Goal: Information Seeking & Learning: Learn about a topic

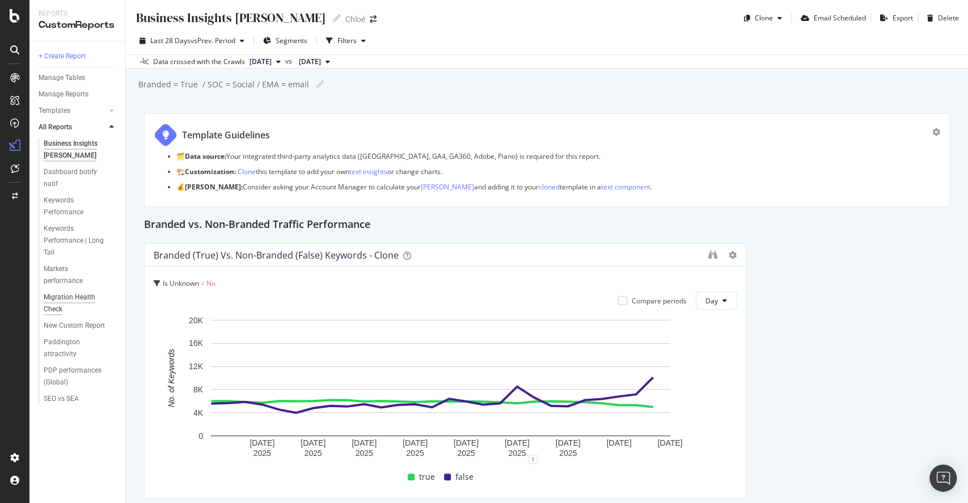
click at [77, 293] on div "Migration Health Check" at bounding box center [76, 304] width 64 height 24
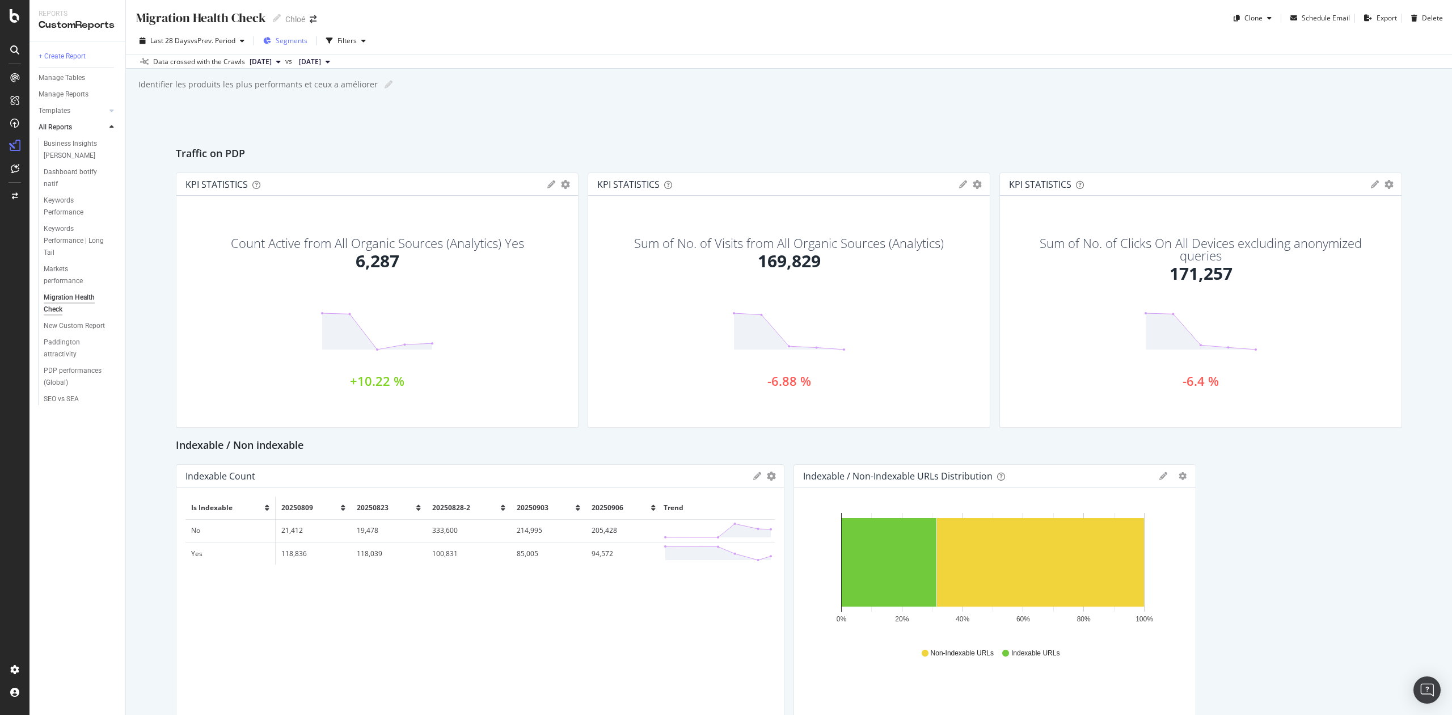
click at [293, 33] on div "Segments" at bounding box center [285, 40] width 44 height 17
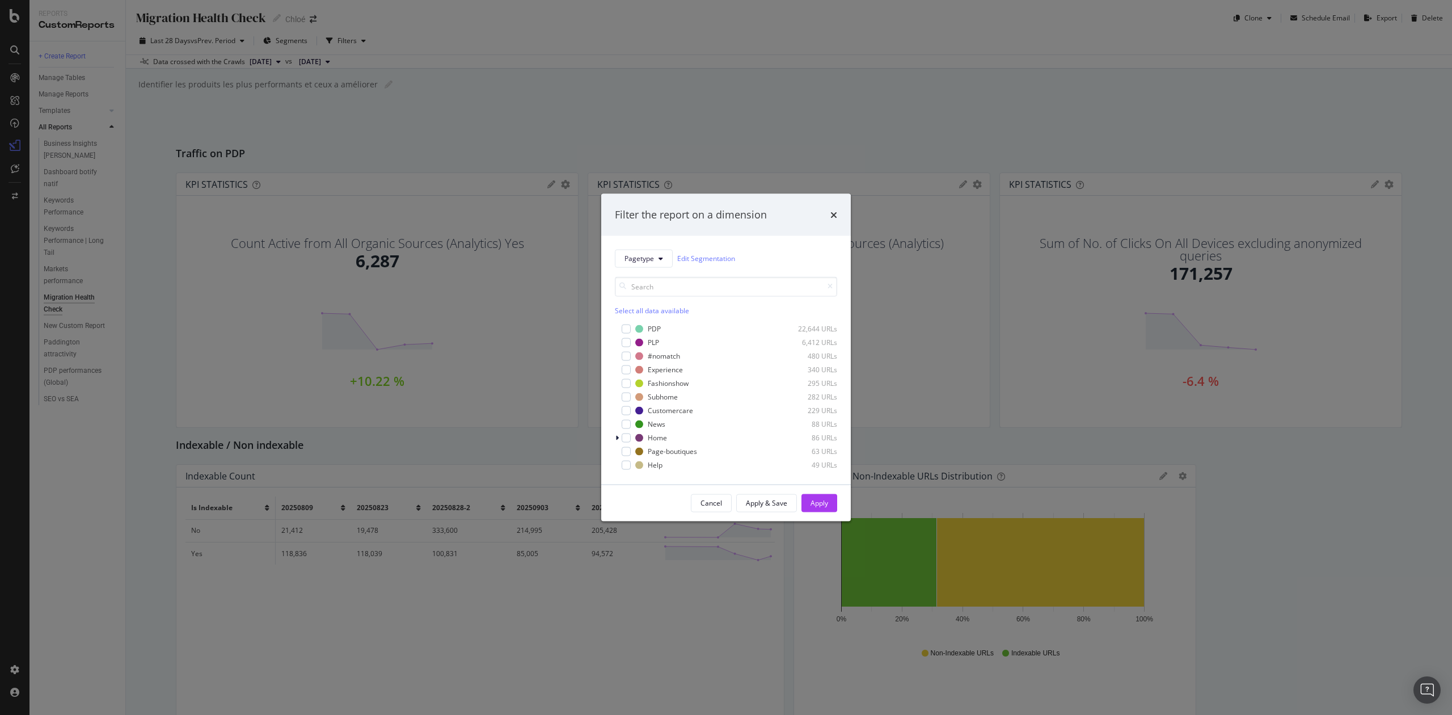
click at [391, 114] on div "Filter the report on a dimension Pagetype Edit Segmentation Select all data ava…" at bounding box center [726, 357] width 1452 height 715
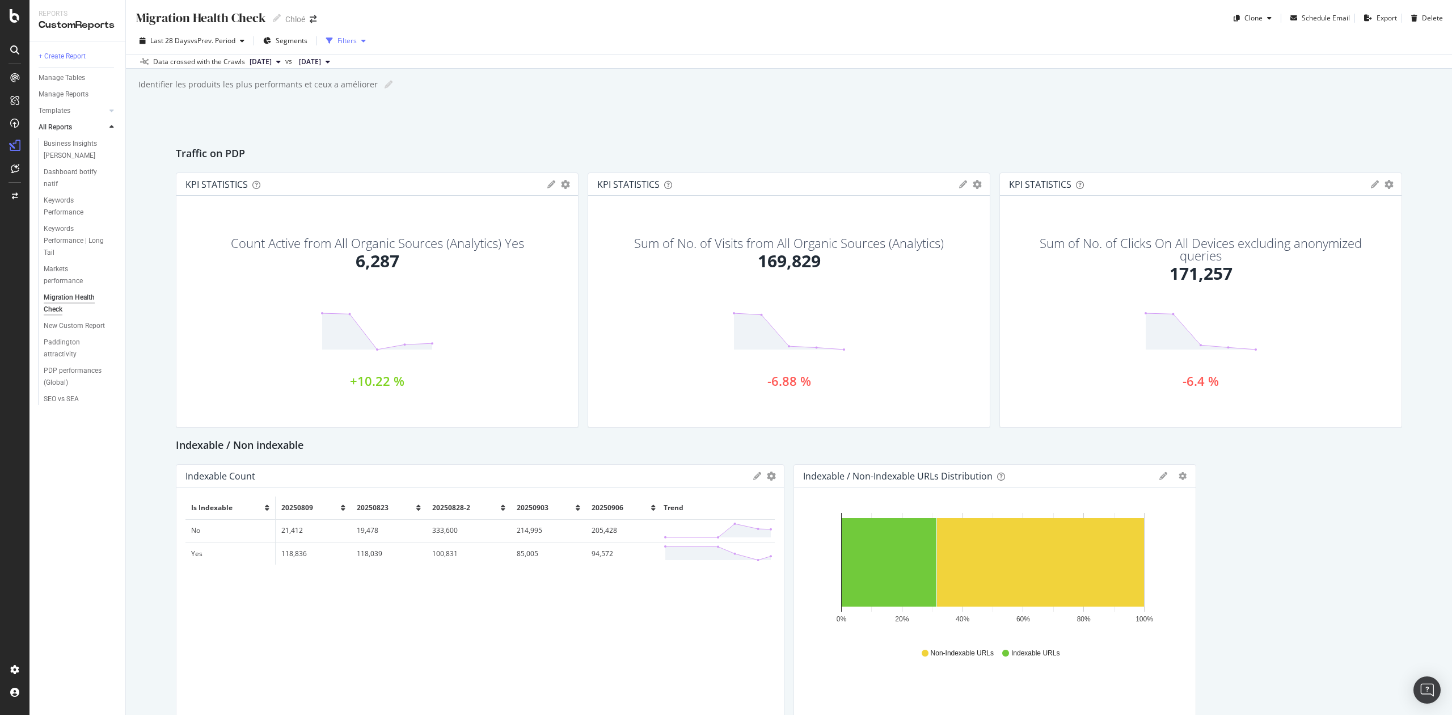
click at [359, 43] on div "button" at bounding box center [364, 40] width 14 height 7
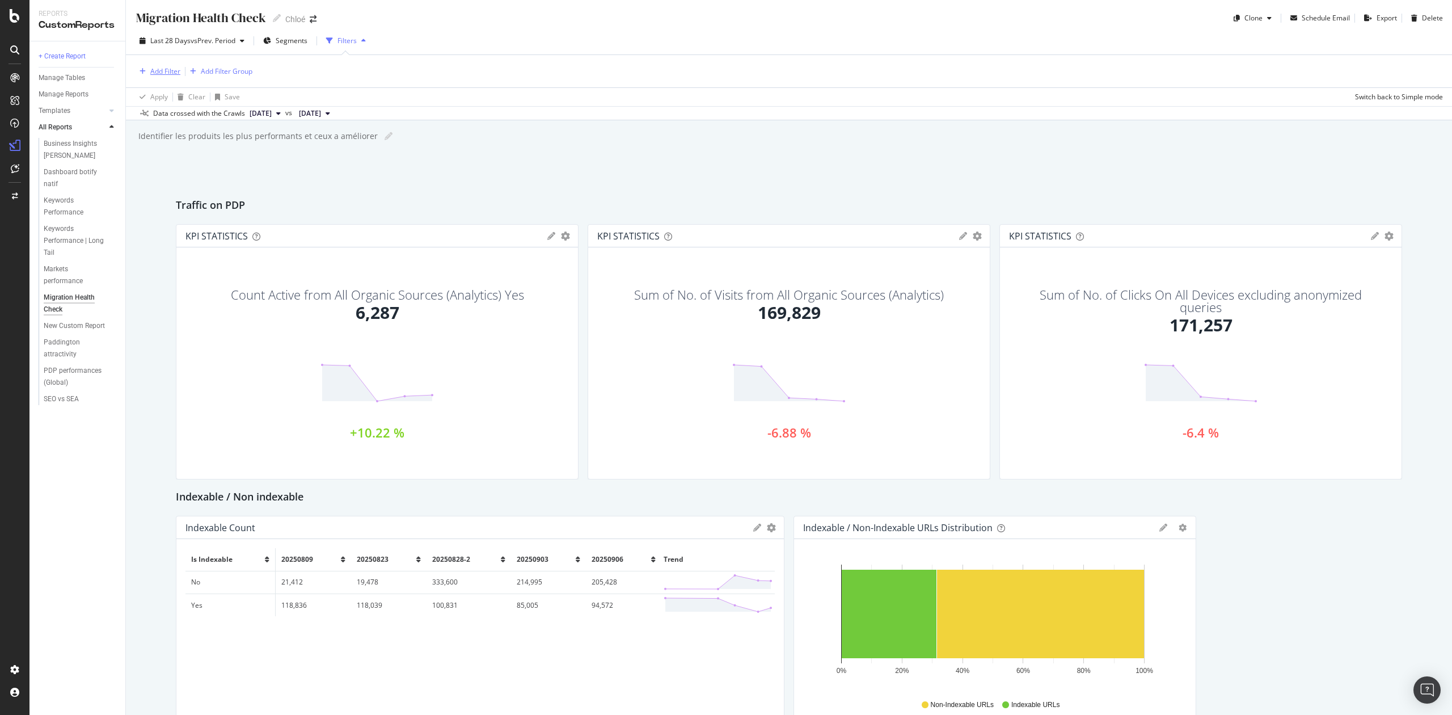
click at [162, 71] on div "Add Filter" at bounding box center [165, 71] width 30 height 10
drag, startPoint x: 187, startPoint y: 75, endPoint x: 146, endPoint y: 66, distance: 41.7
click at [146, 66] on div "url" at bounding box center [235, 73] width 194 height 18
type input "f"
click at [229, 96] on div "Saved Filters" at bounding box center [220, 99] width 48 height 11
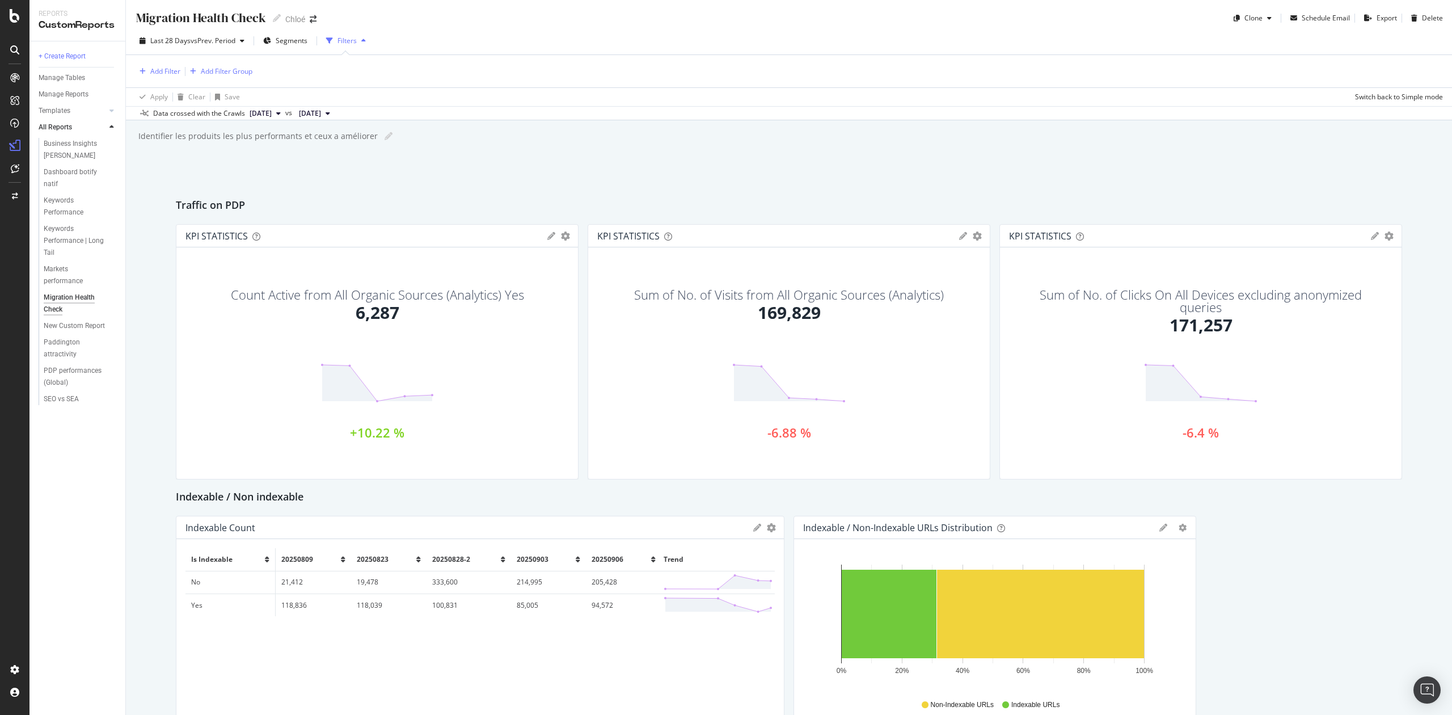
click at [352, 45] on div "Filters" at bounding box center [347, 41] width 19 height 10
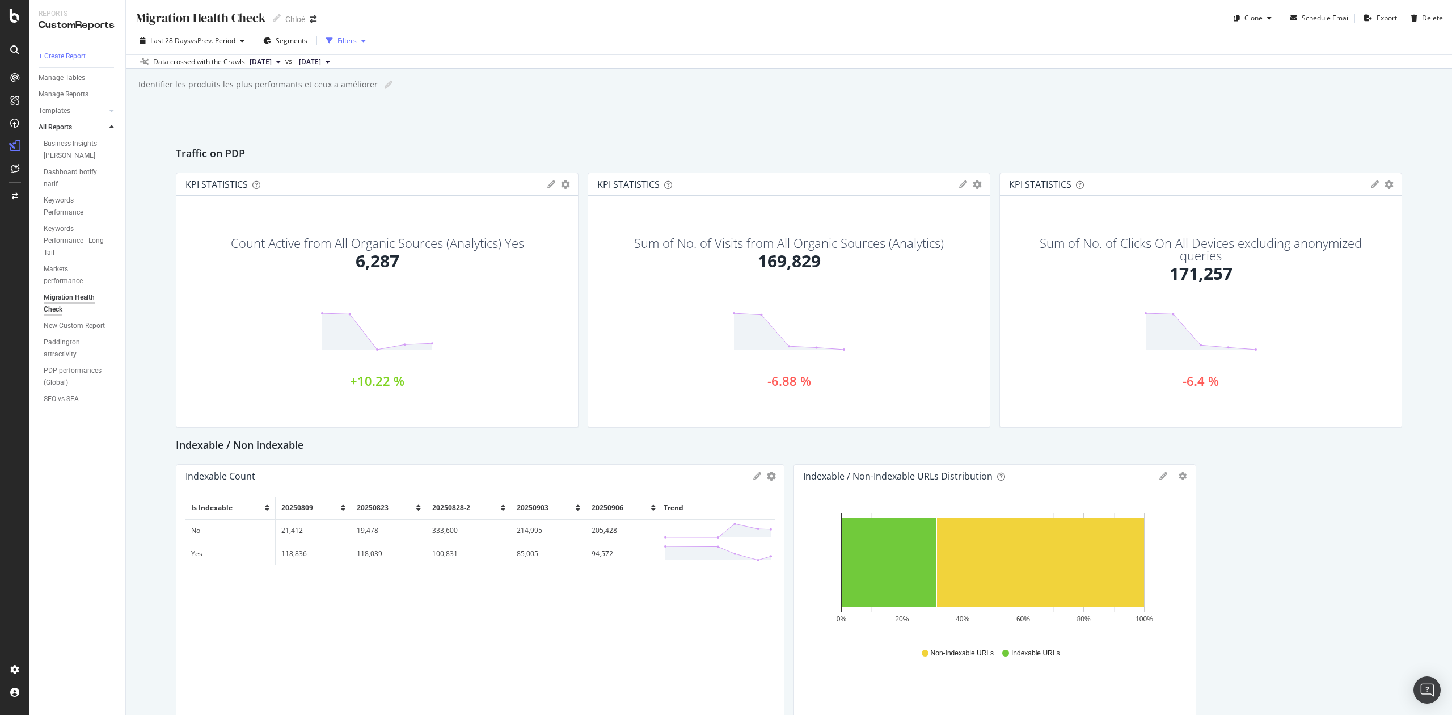
click at [362, 41] on div "button" at bounding box center [364, 40] width 14 height 7
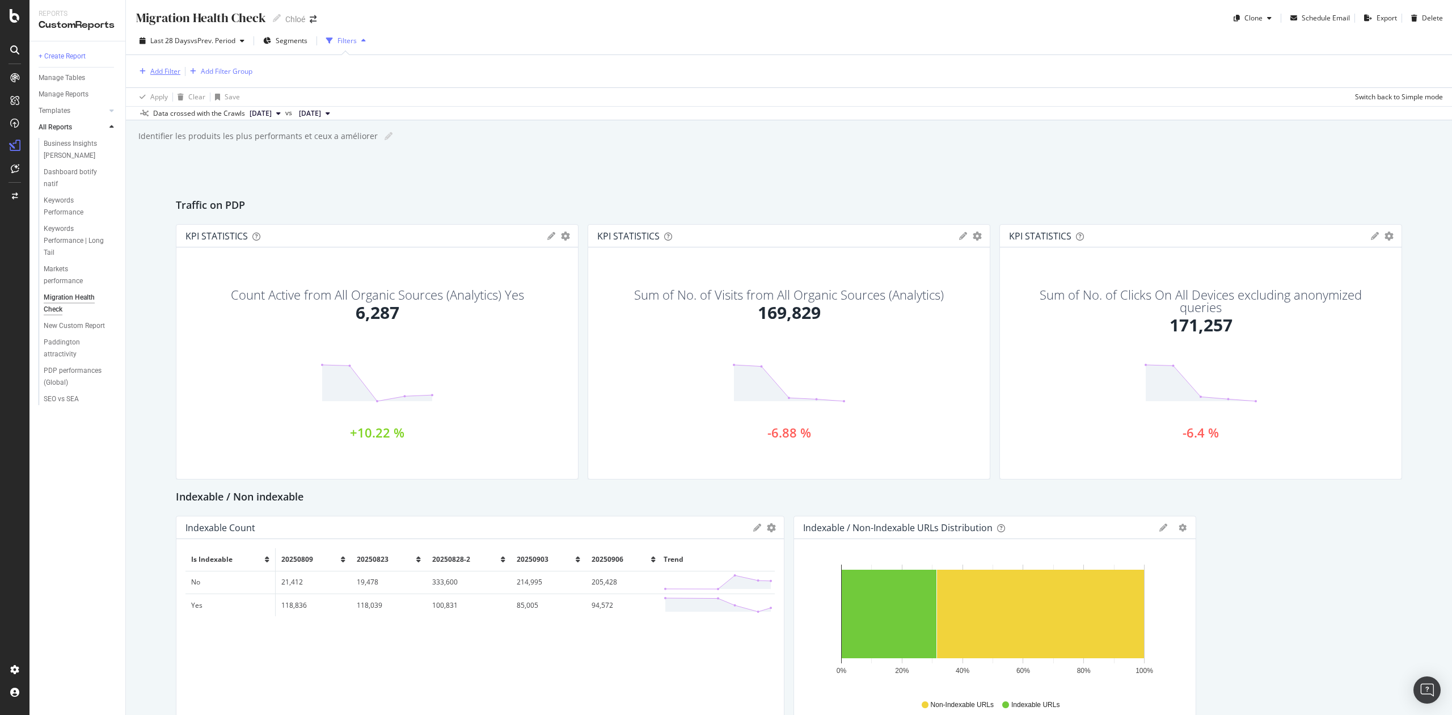
click at [168, 70] on div "Add Filter" at bounding box center [165, 71] width 30 height 10
click at [211, 98] on div "Saved Filters" at bounding box center [220, 99] width 48 height 11
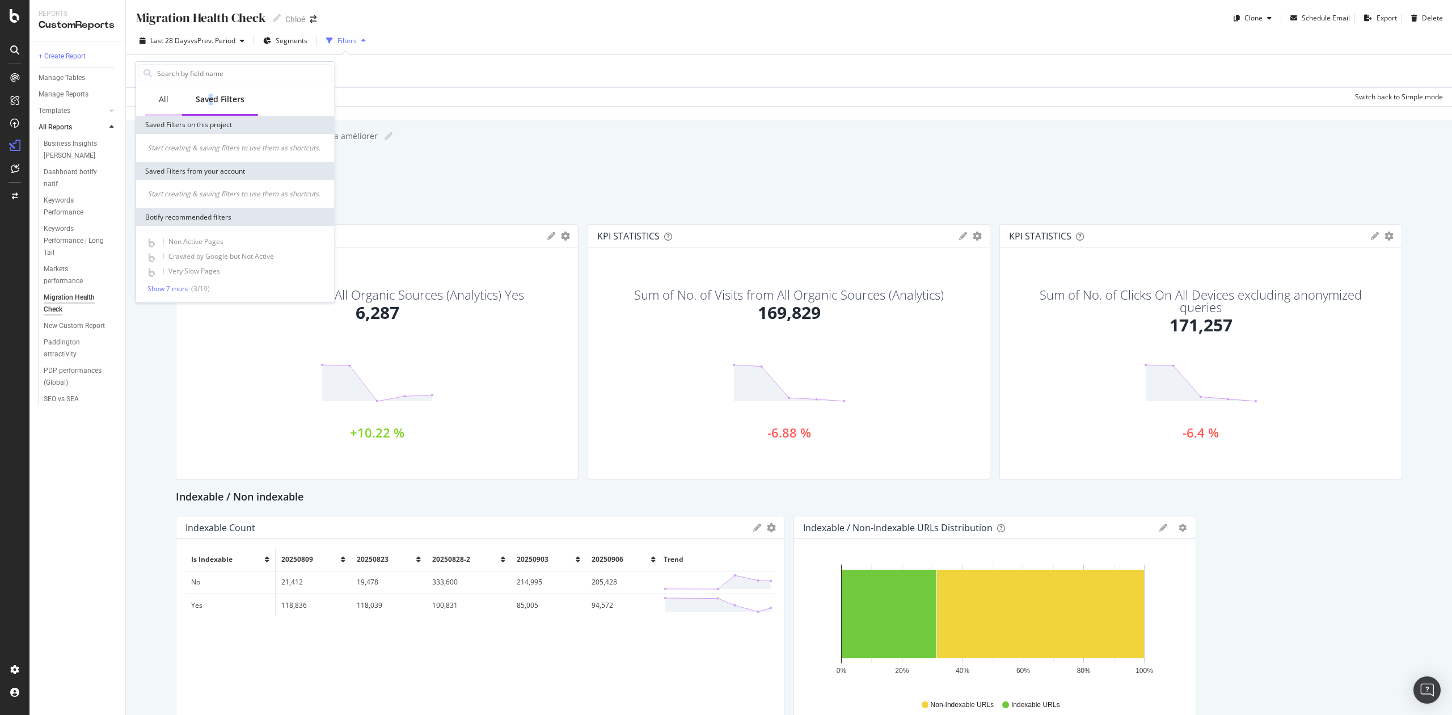
click at [168, 98] on div "All" at bounding box center [163, 100] width 37 height 31
click at [177, 75] on input "text" at bounding box center [244, 73] width 176 height 17
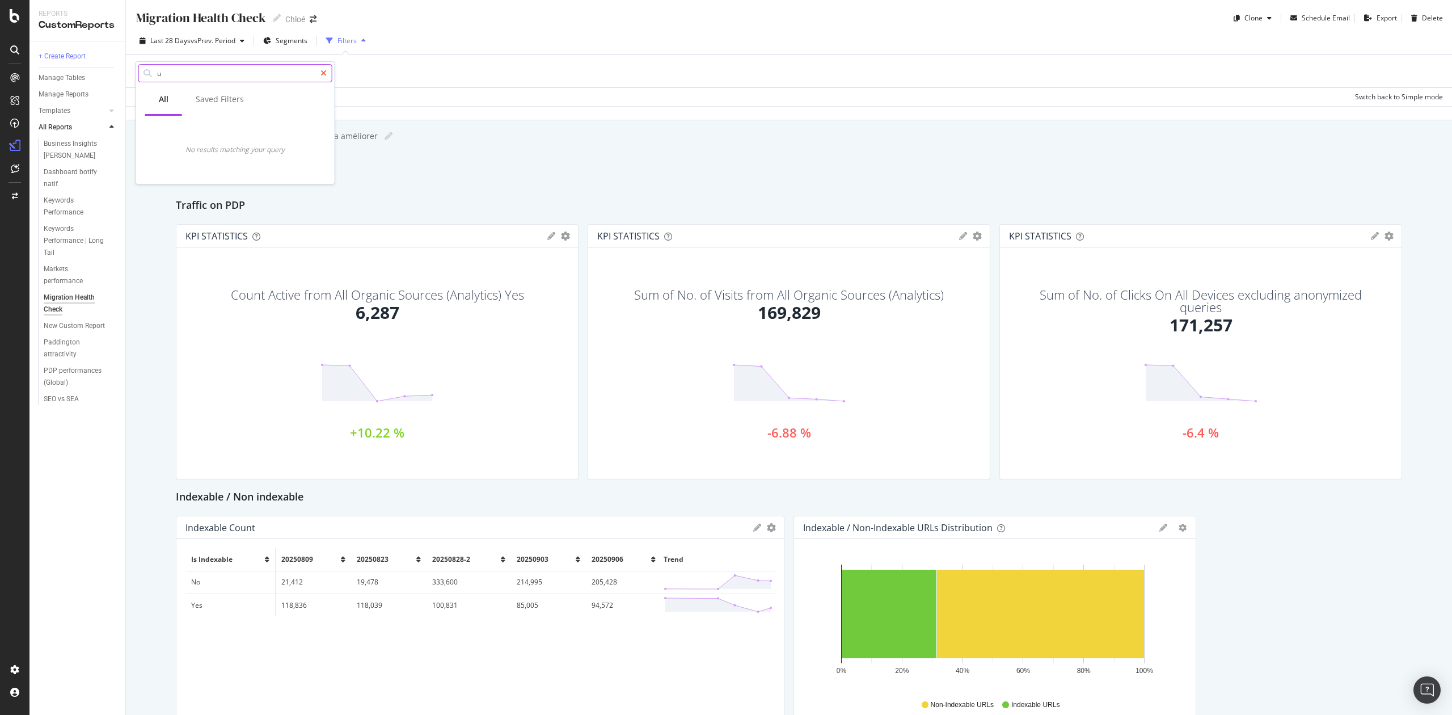
type input "u"
click at [319, 69] on div at bounding box center [323, 73] width 16 height 18
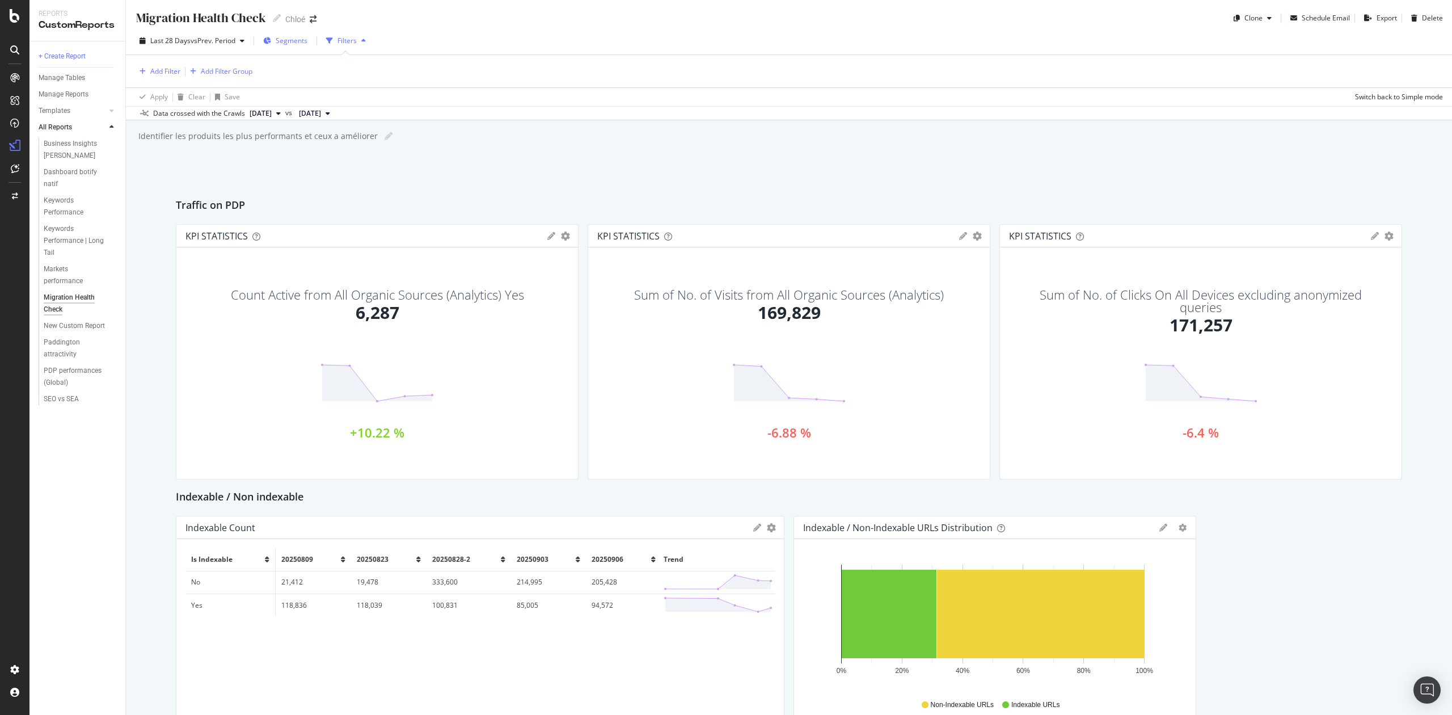
click at [285, 42] on span "Segments" at bounding box center [292, 41] width 32 height 10
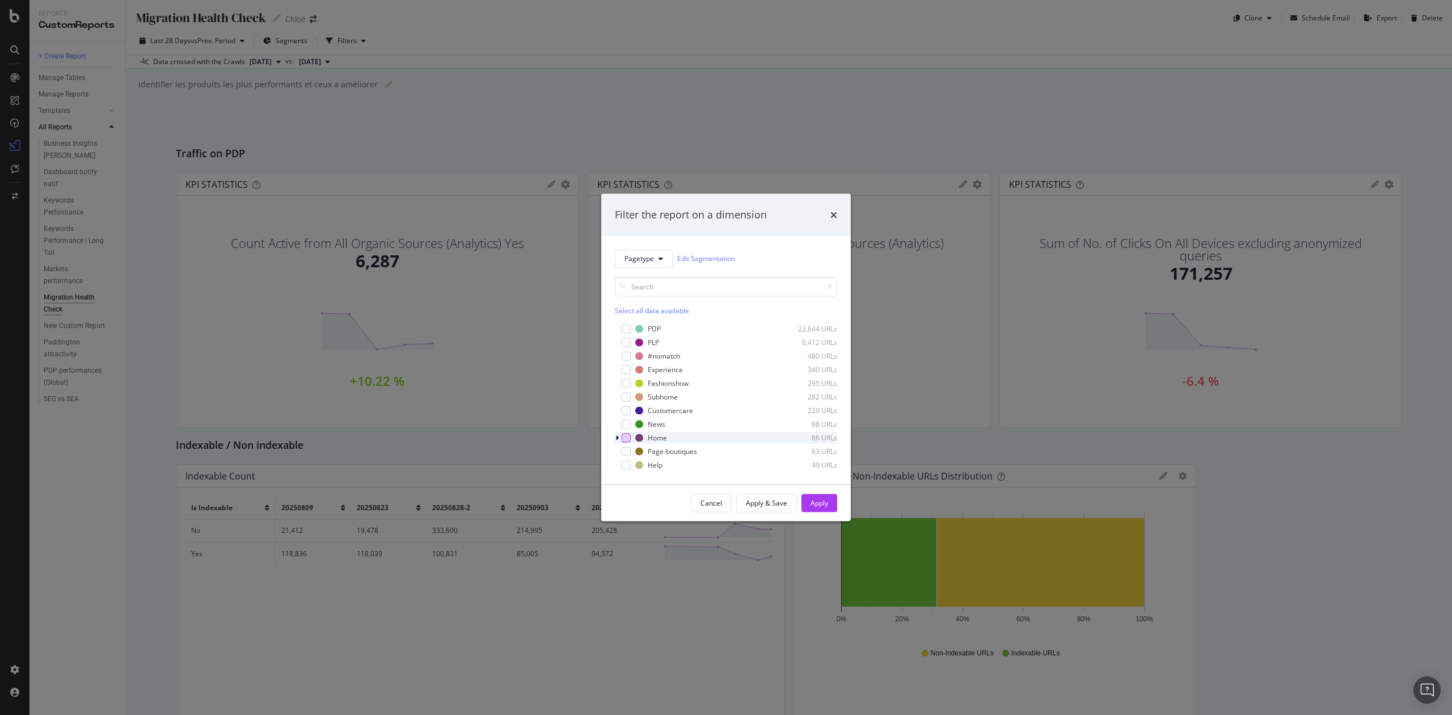
click at [625, 434] on div "modal" at bounding box center [626, 437] width 9 height 9
click at [808, 503] on button "Apply" at bounding box center [820, 503] width 36 height 18
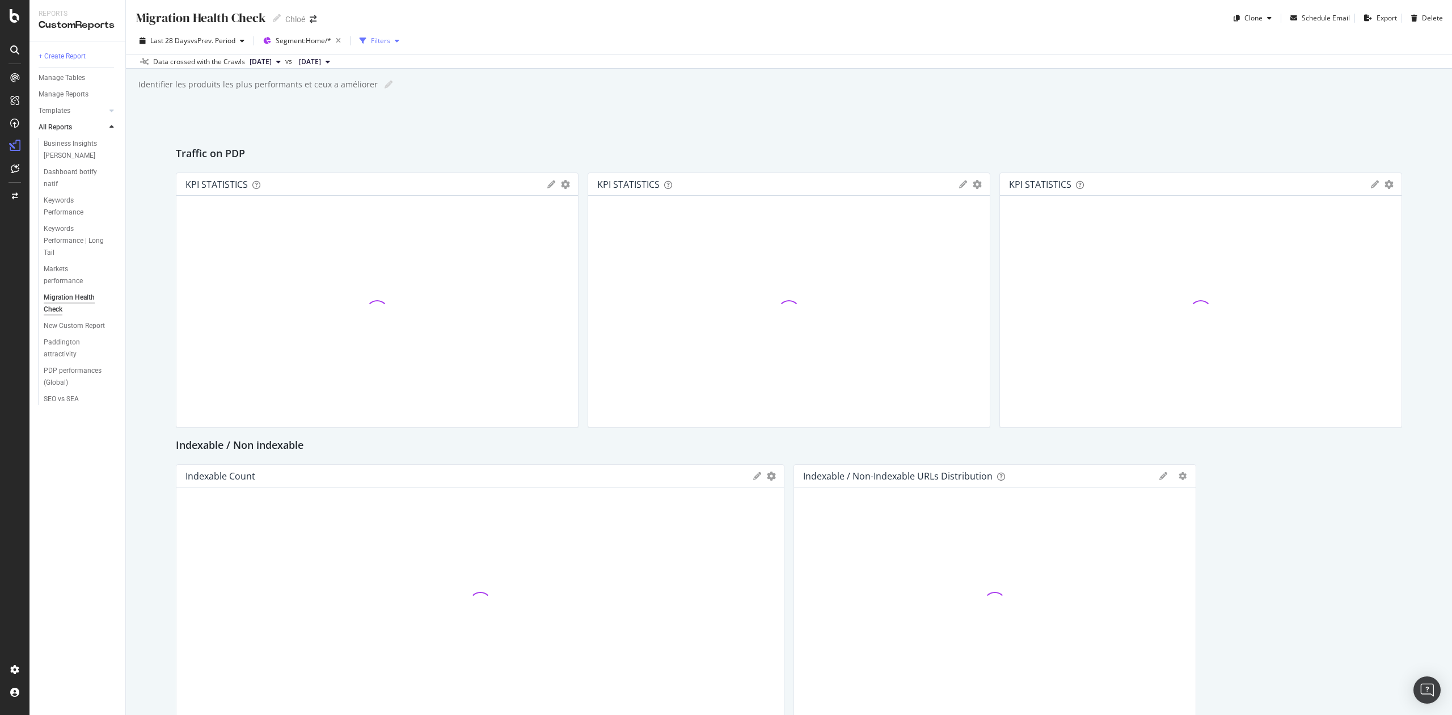
click at [399, 40] on icon "button" at bounding box center [397, 40] width 5 height 7
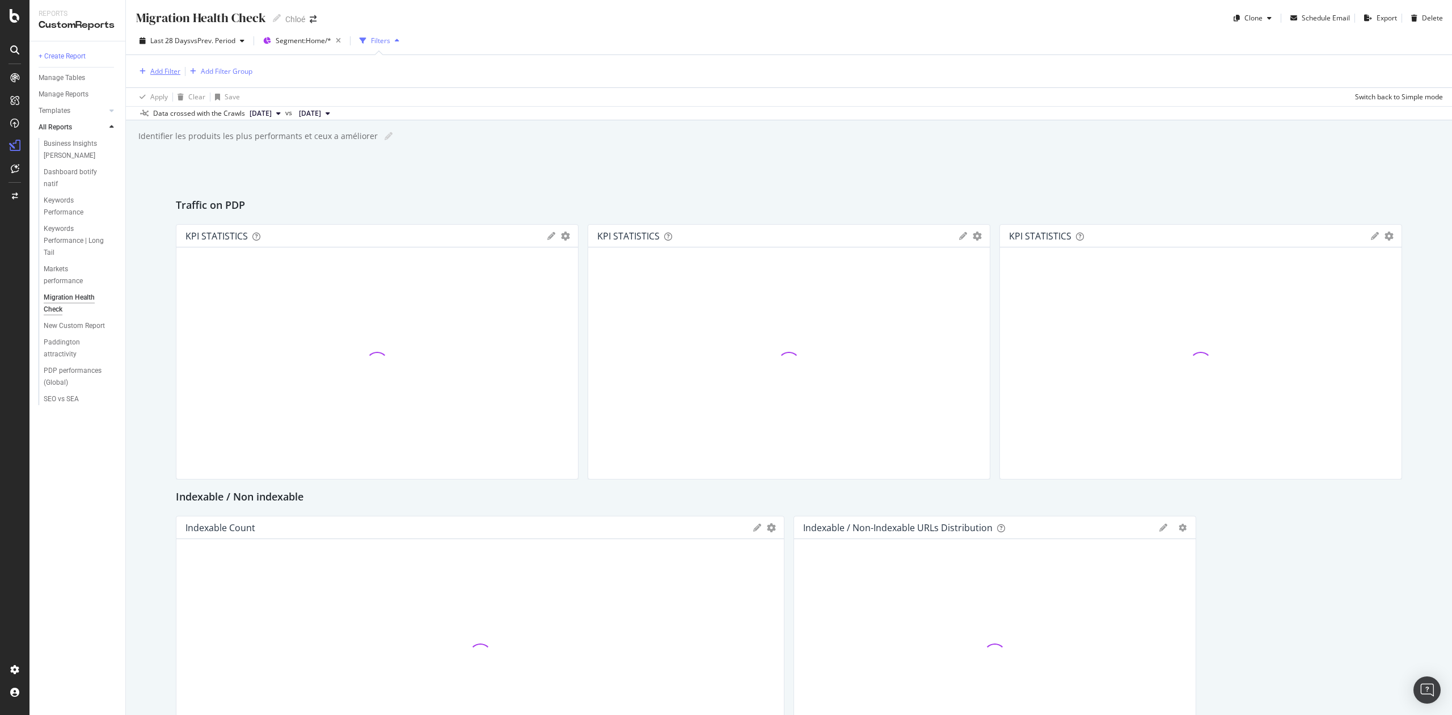
click at [153, 74] on div "Add Filter" at bounding box center [165, 71] width 30 height 10
click at [153, 74] on div at bounding box center [147, 73] width 17 height 17
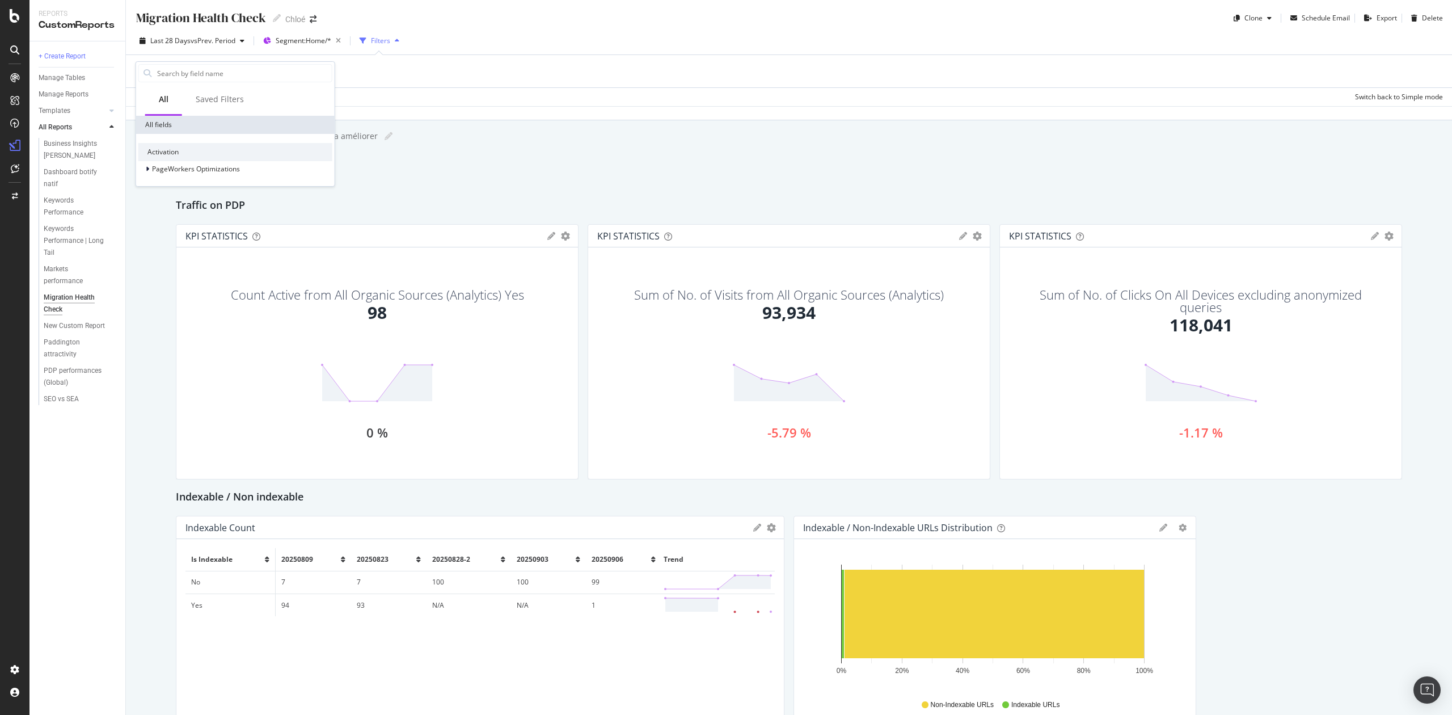
click at [492, 75] on div "Add Filter Add Filter Group" at bounding box center [789, 71] width 1308 height 32
click at [388, 39] on div "Filters" at bounding box center [380, 41] width 19 height 10
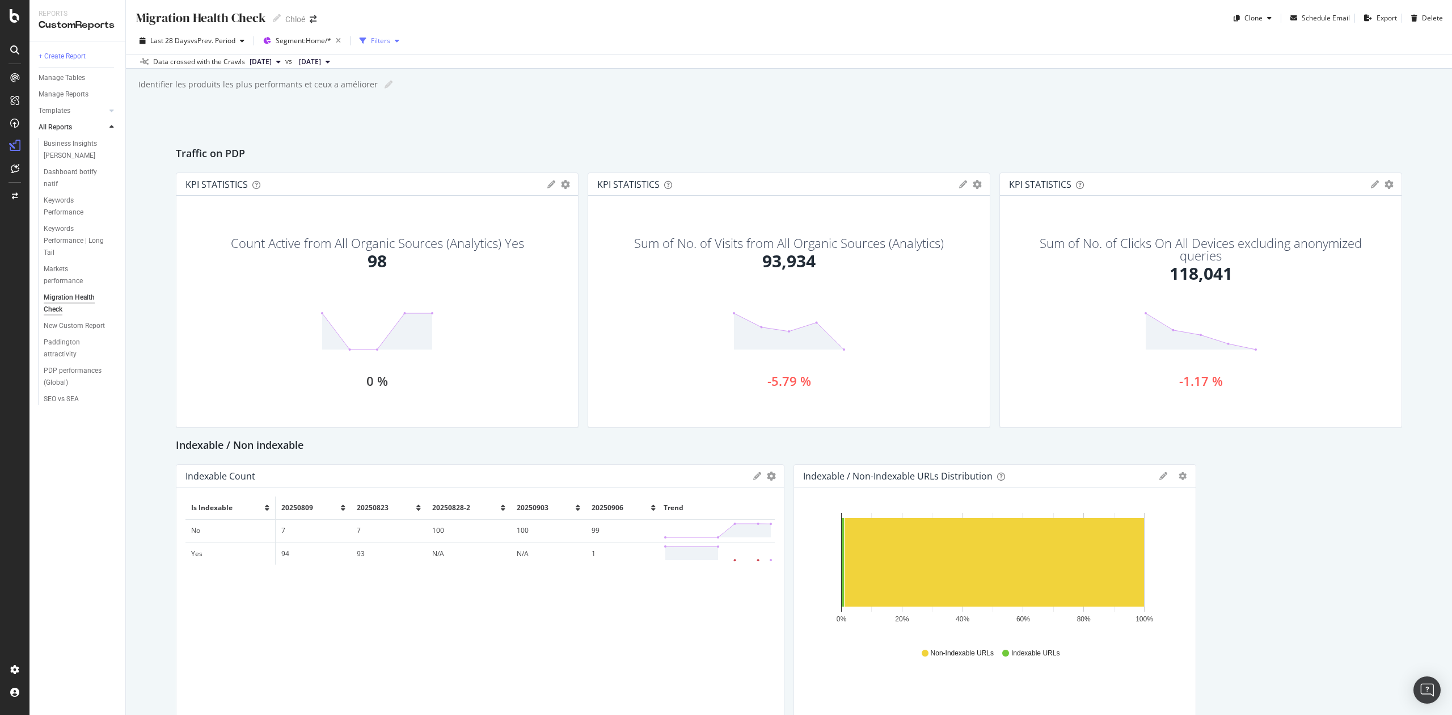
click at [388, 39] on div "Filters" at bounding box center [380, 41] width 19 height 10
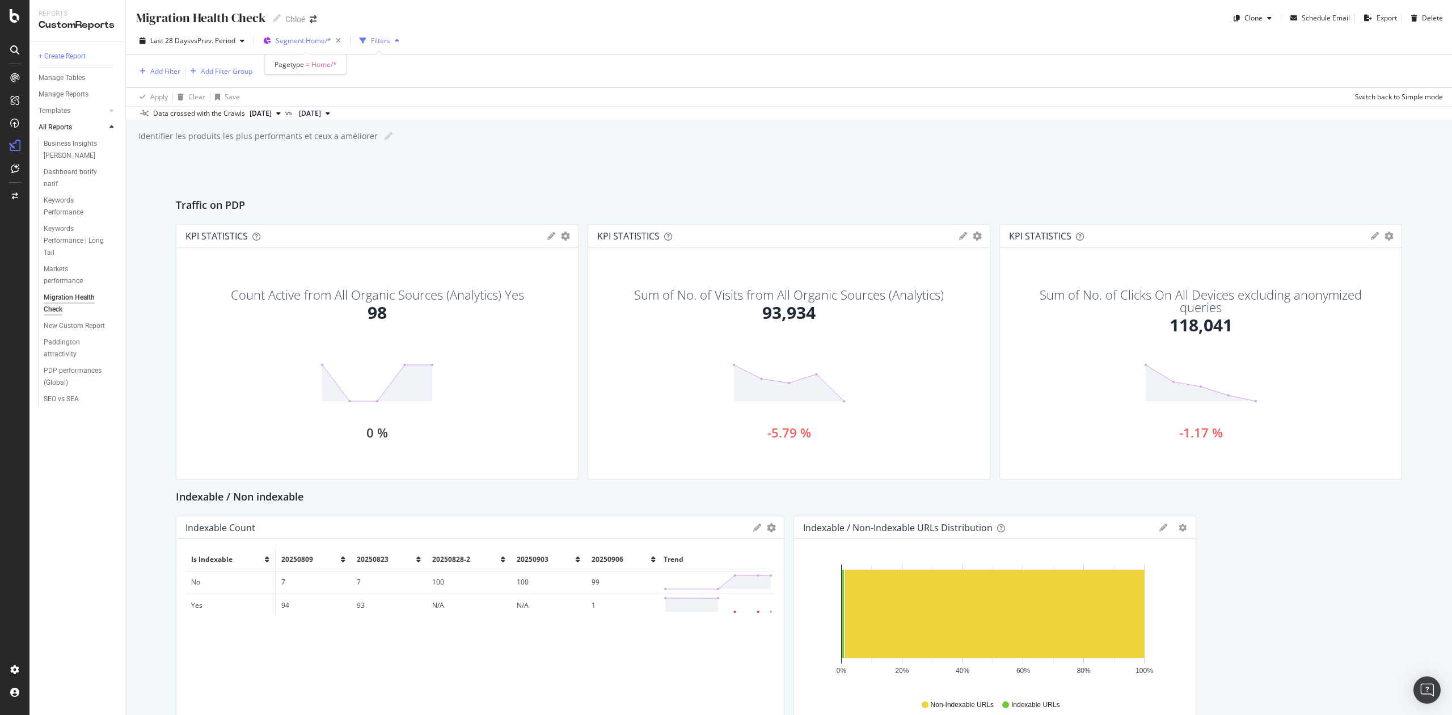
click at [325, 46] on div "Segment: Home/*" at bounding box center [311, 41] width 70 height 16
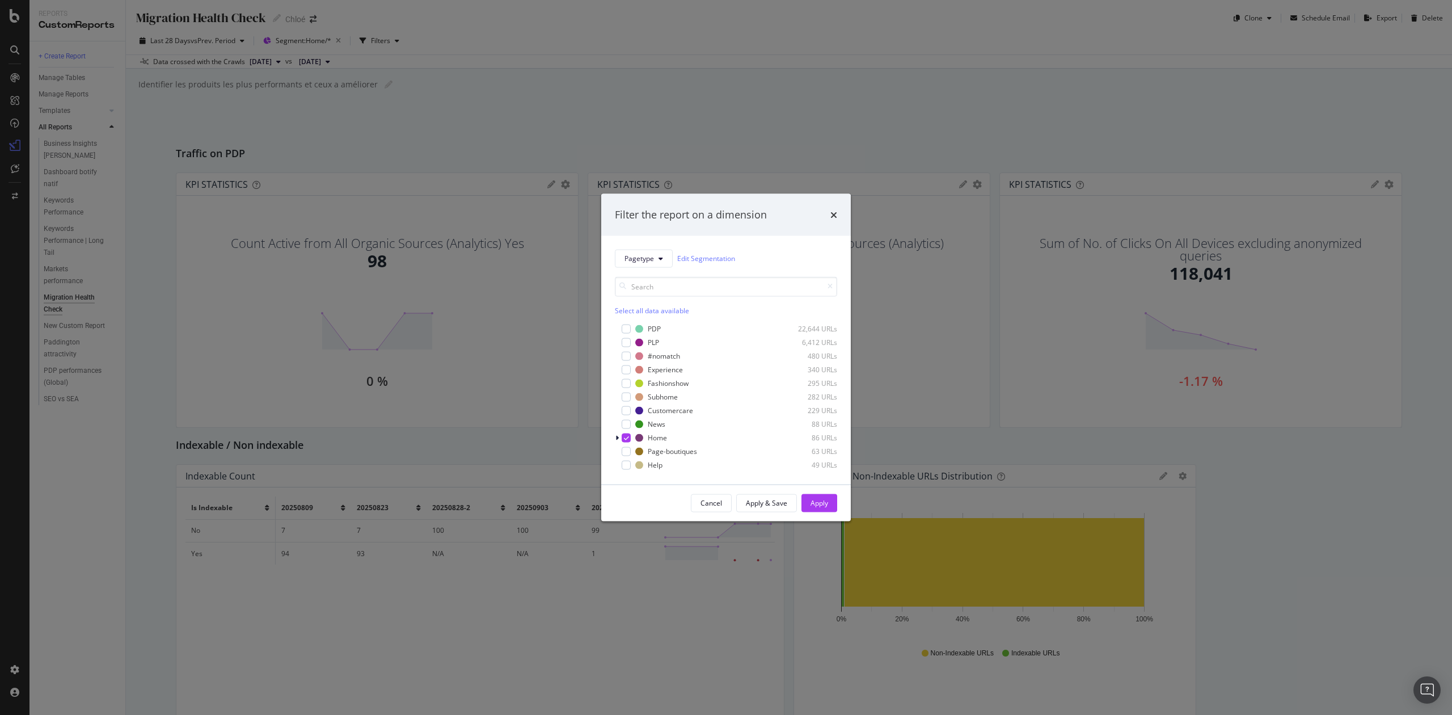
click at [823, 213] on div "Filter the report on a dimension" at bounding box center [726, 215] width 222 height 15
click at [836, 212] on icon "times" at bounding box center [833, 214] width 7 height 9
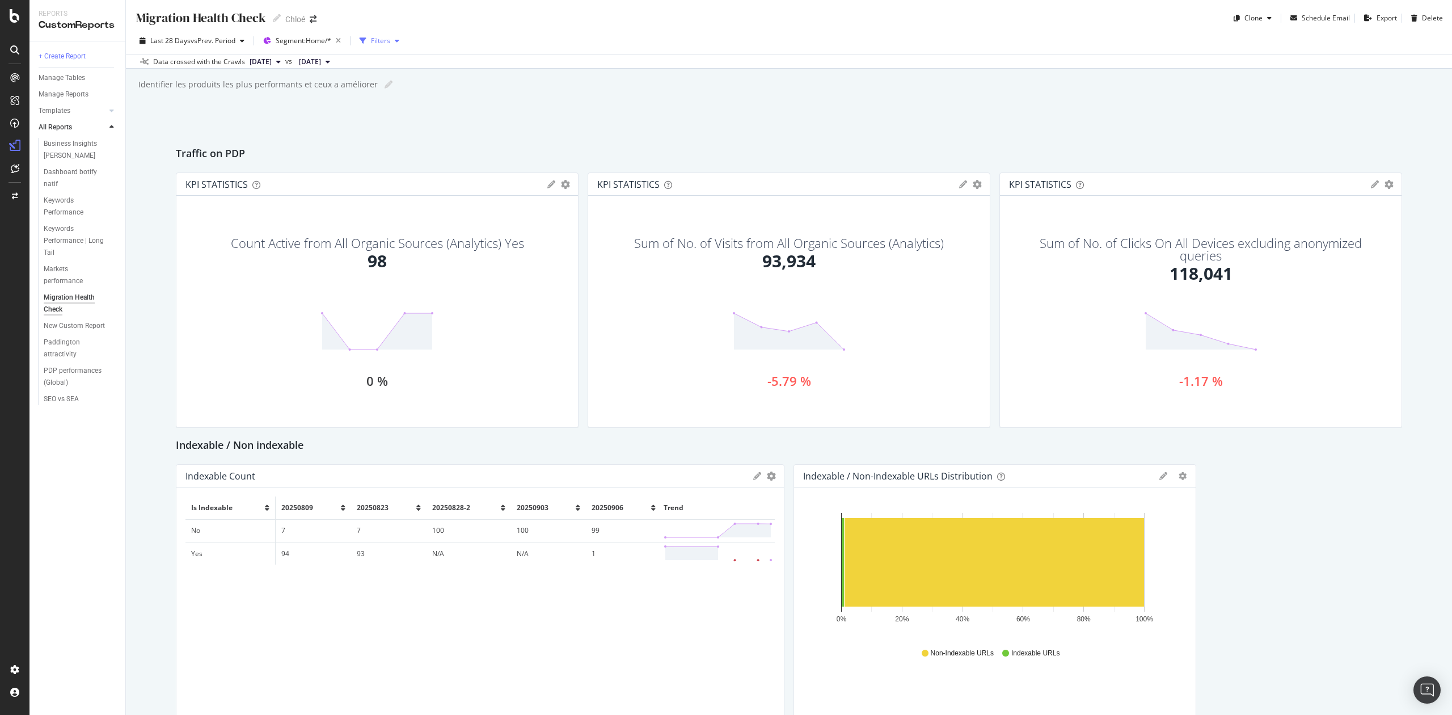
click at [378, 37] on div "Filters" at bounding box center [380, 41] width 19 height 10
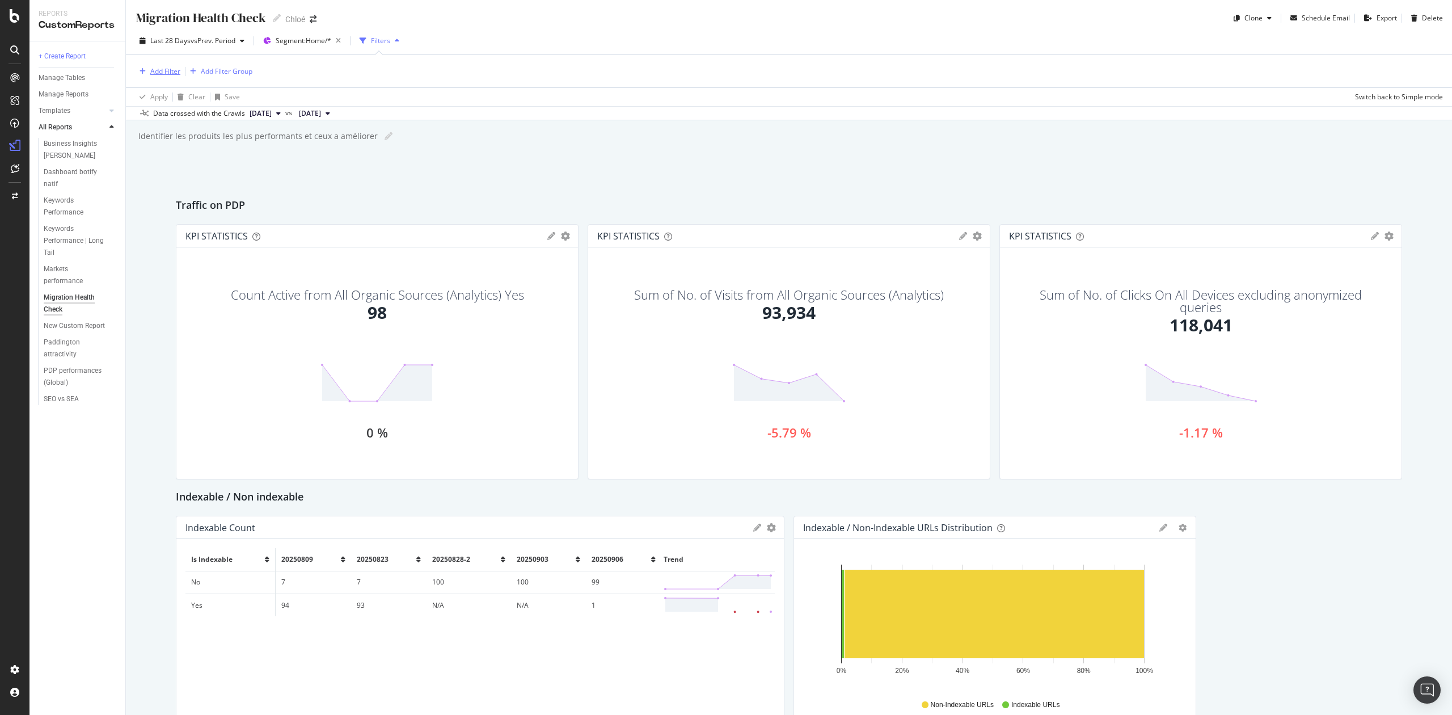
click at [169, 71] on div "Add Filter" at bounding box center [165, 71] width 30 height 10
click at [228, 98] on div "Saved Filters" at bounding box center [220, 99] width 48 height 11
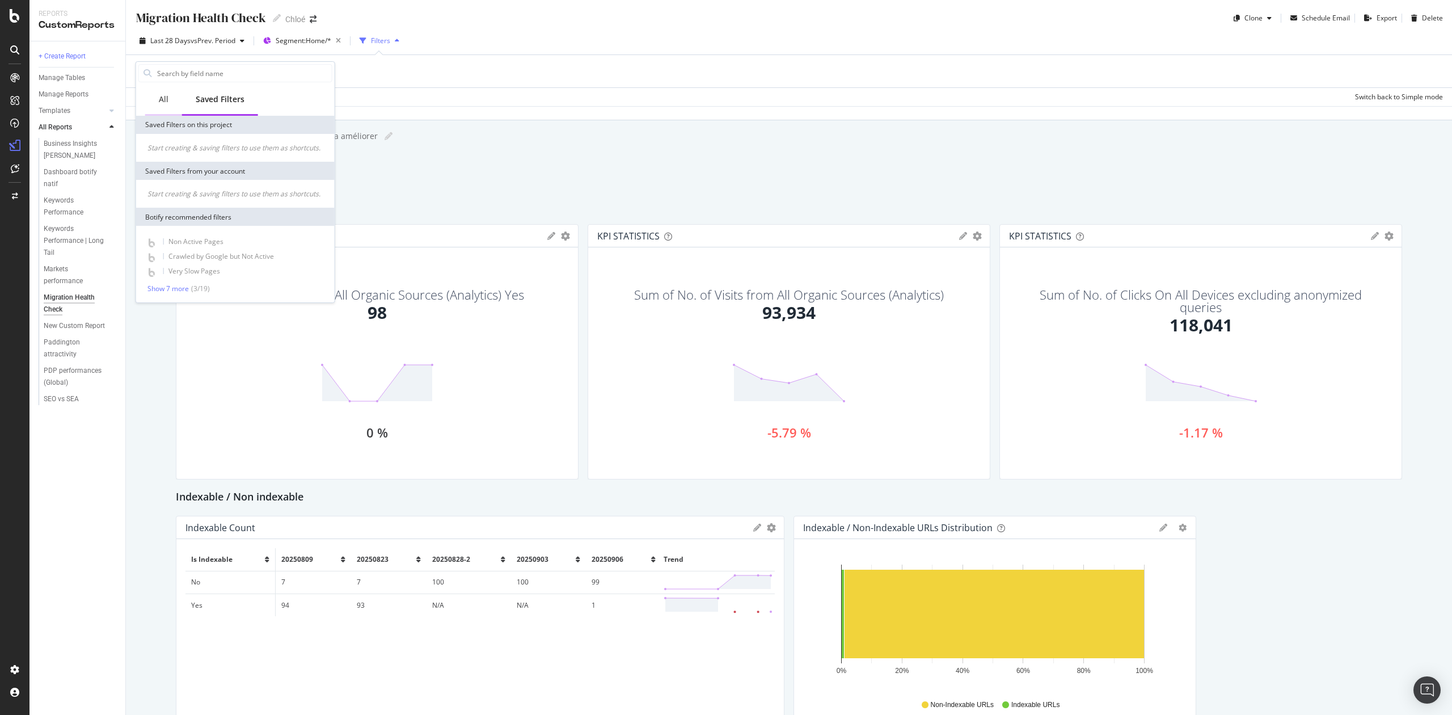
click at [162, 103] on div "All" at bounding box center [164, 99] width 10 height 11
click at [495, 171] on div "Migration Health Check Migration Health Check [PERSON_NAME] Schedule Email Expo…" at bounding box center [789, 357] width 1326 height 715
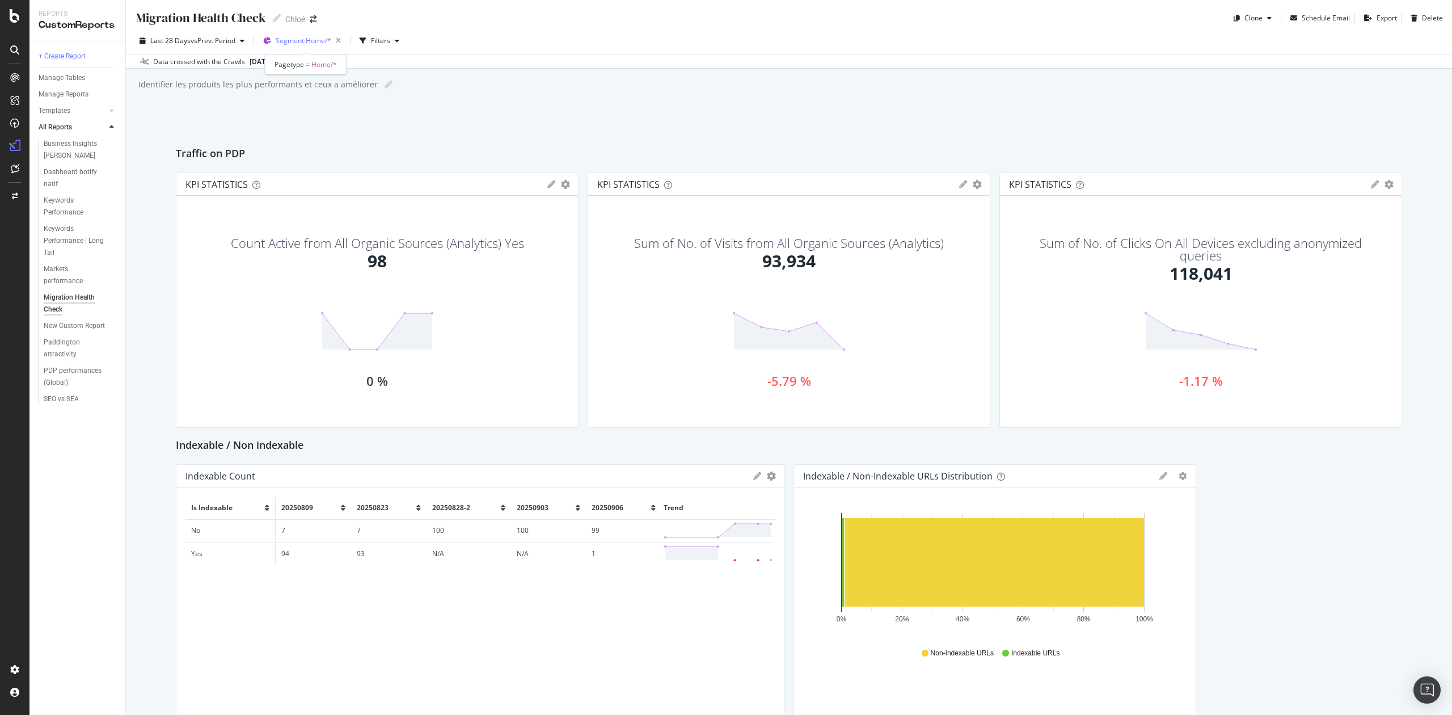
click at [327, 42] on span "Segment: Home/*" at bounding box center [304, 41] width 56 height 10
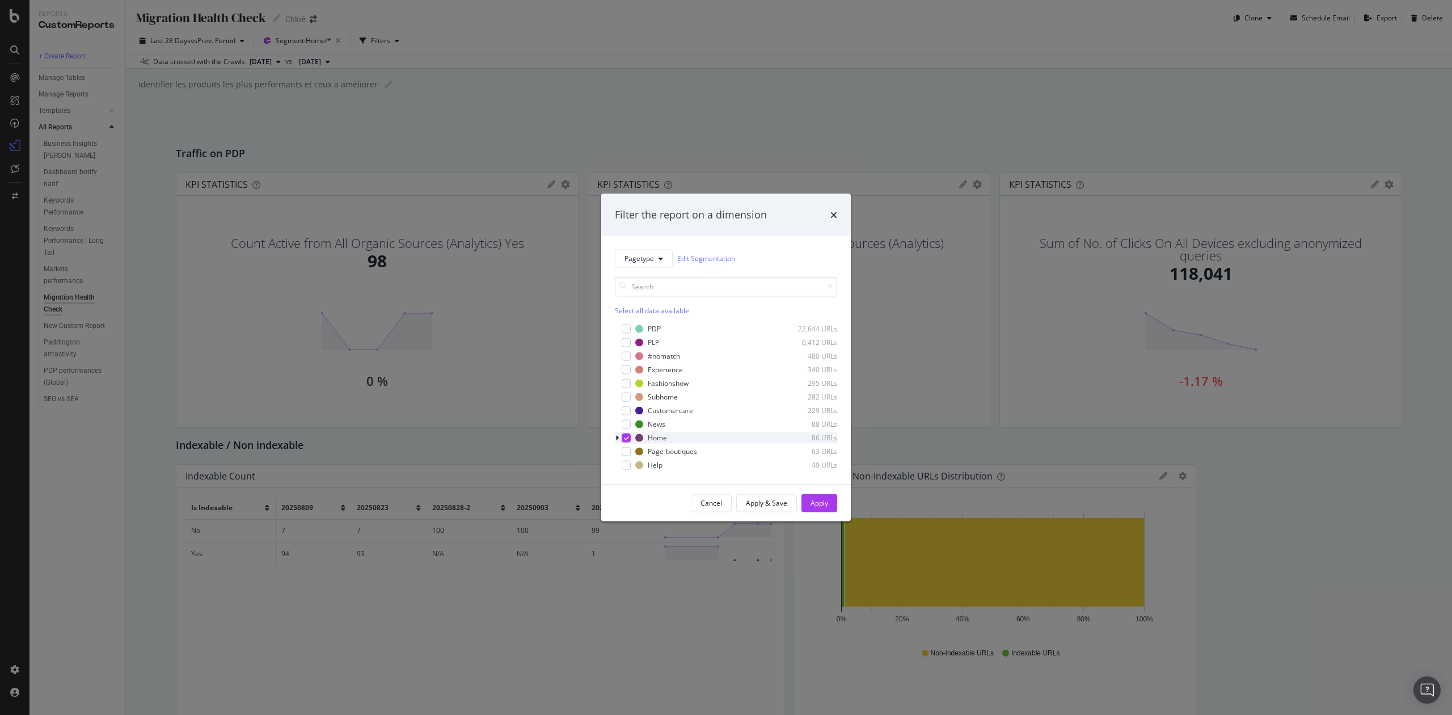
click at [625, 435] on icon "modal" at bounding box center [626, 438] width 5 height 6
click at [812, 502] on div "Apply" at bounding box center [820, 503] width 18 height 10
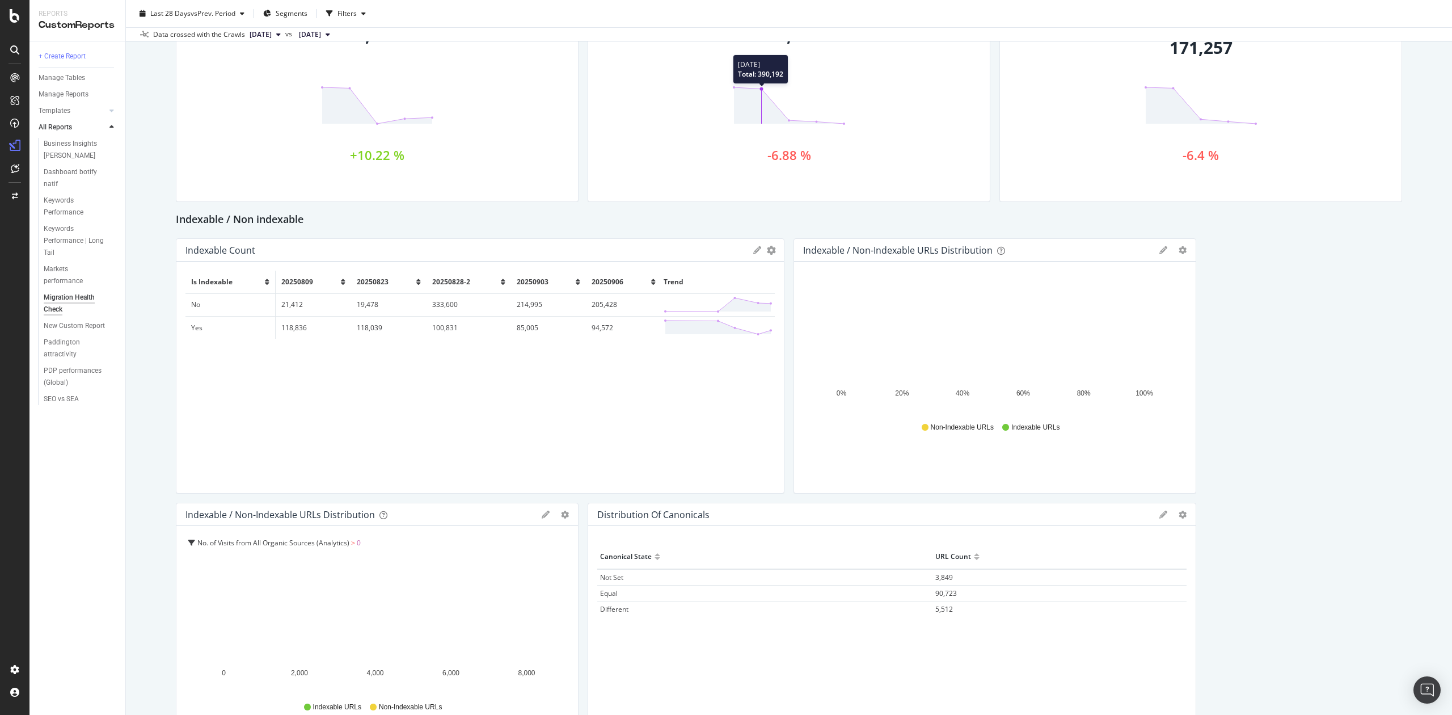
scroll to position [227, 0]
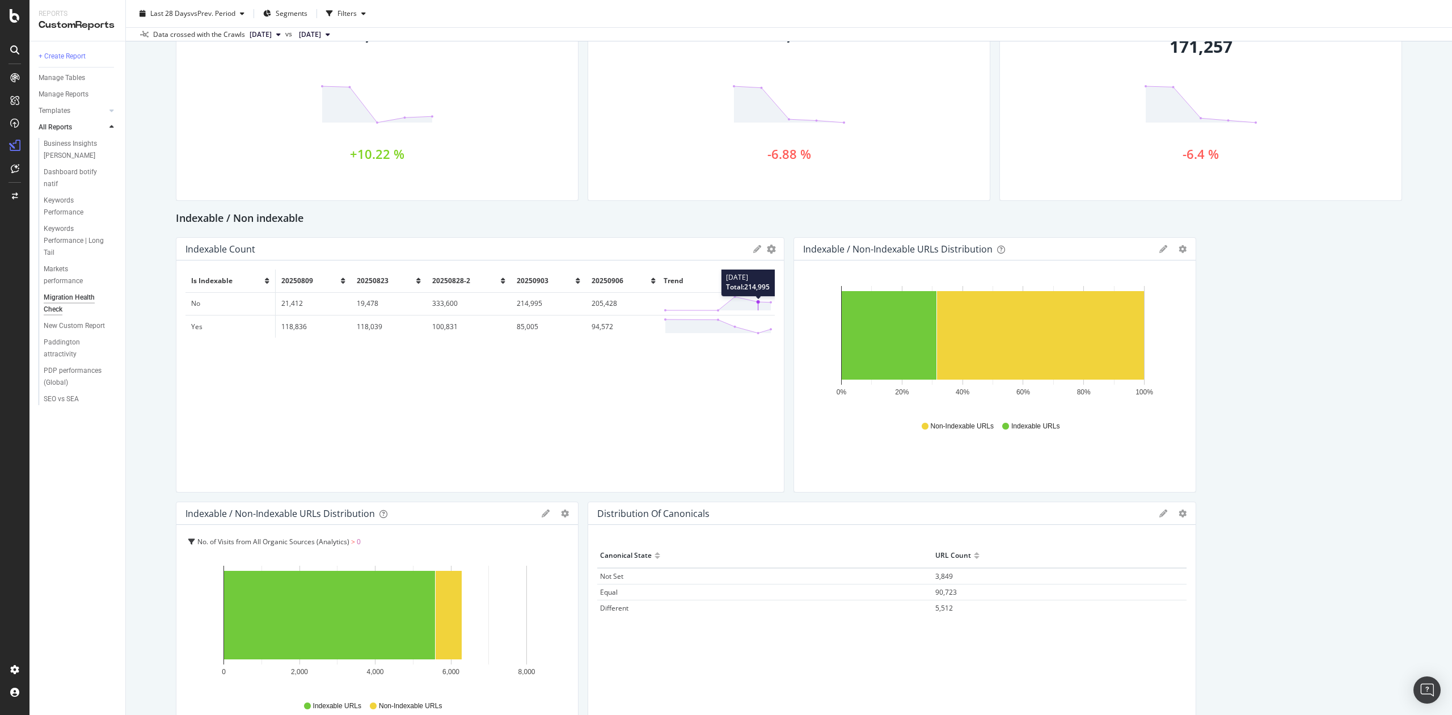
click at [743, 302] on polygon at bounding box center [718, 304] width 106 height 14
click at [200, 300] on td "No" at bounding box center [230, 303] width 90 height 23
click at [194, 301] on td "No" at bounding box center [230, 303] width 90 height 23
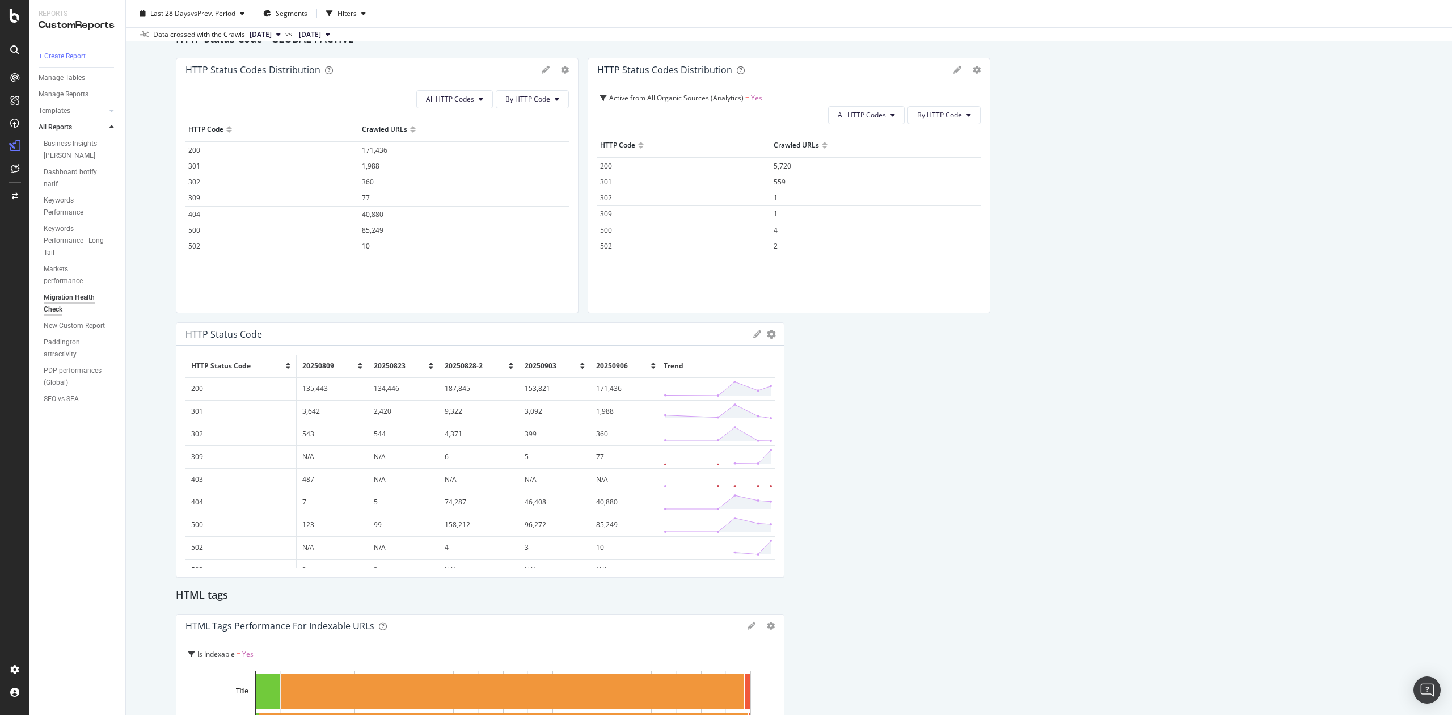
scroll to position [1512, 0]
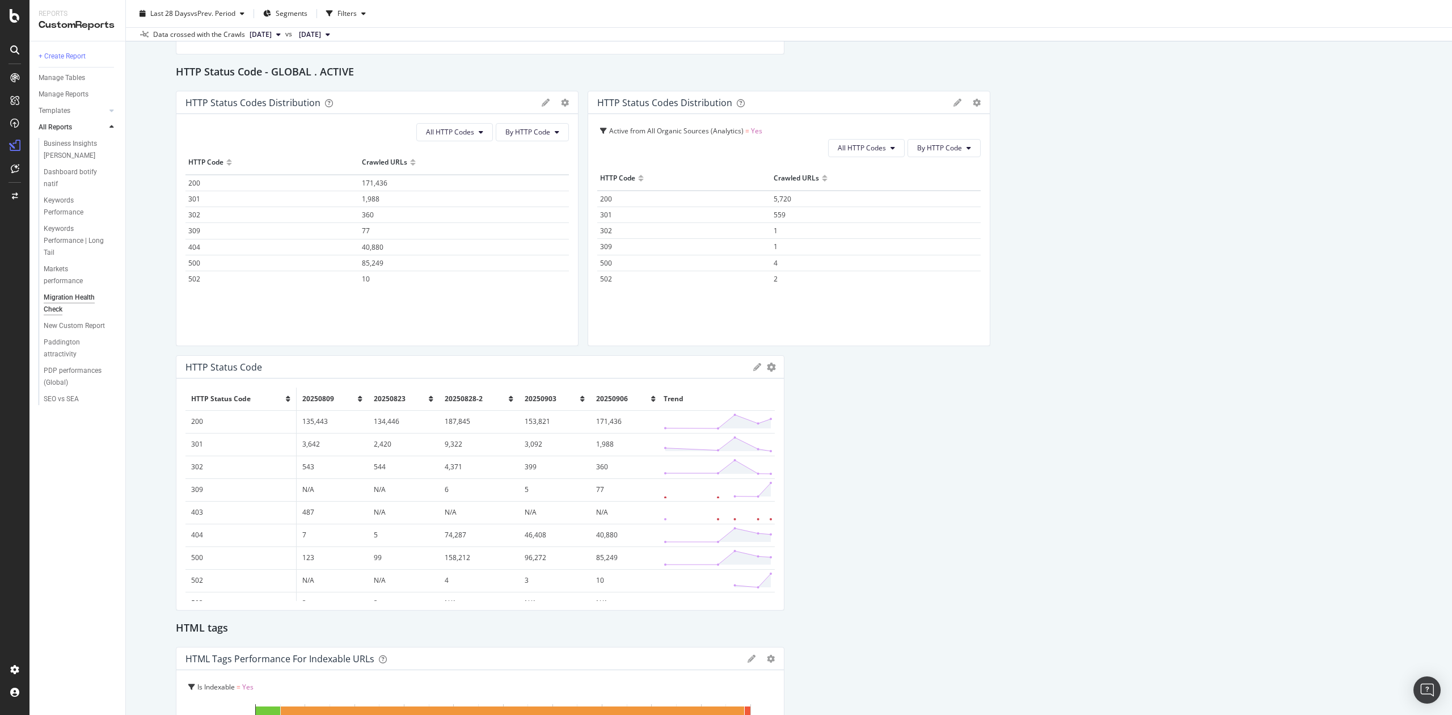
click at [200, 440] on td "301" at bounding box center [240, 444] width 111 height 23
click at [705, 443] on icon at bounding box center [718, 444] width 109 height 17
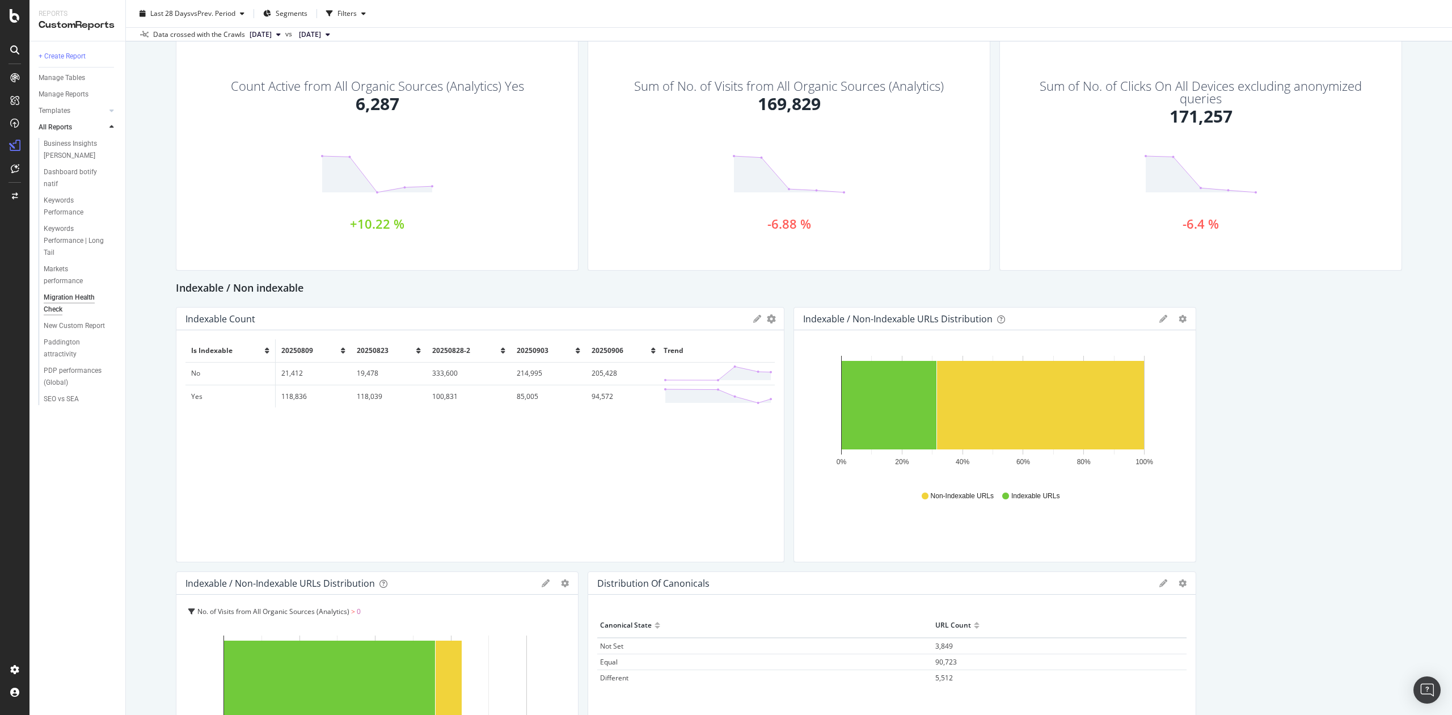
scroll to position [151, 0]
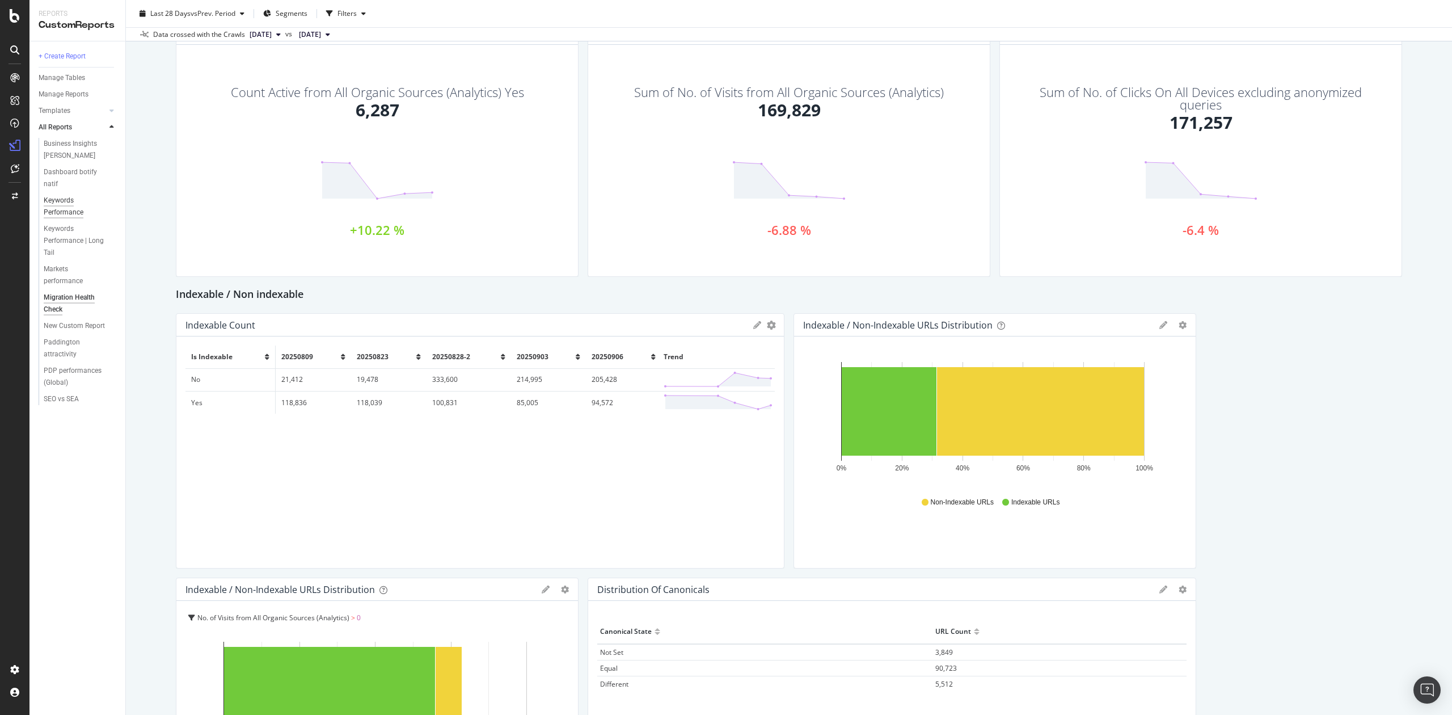
click at [71, 214] on div "Keywords Performance" at bounding box center [76, 207] width 64 height 24
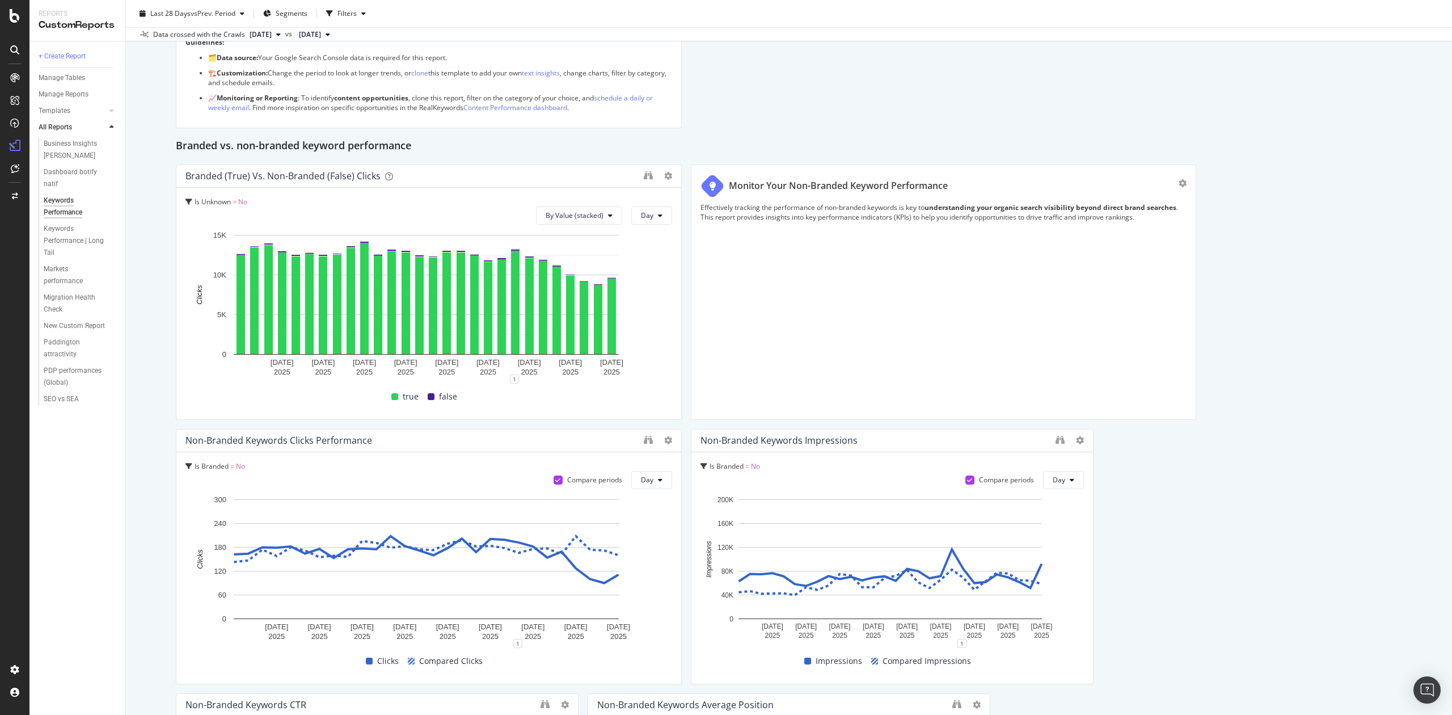
scroll to position [151, 0]
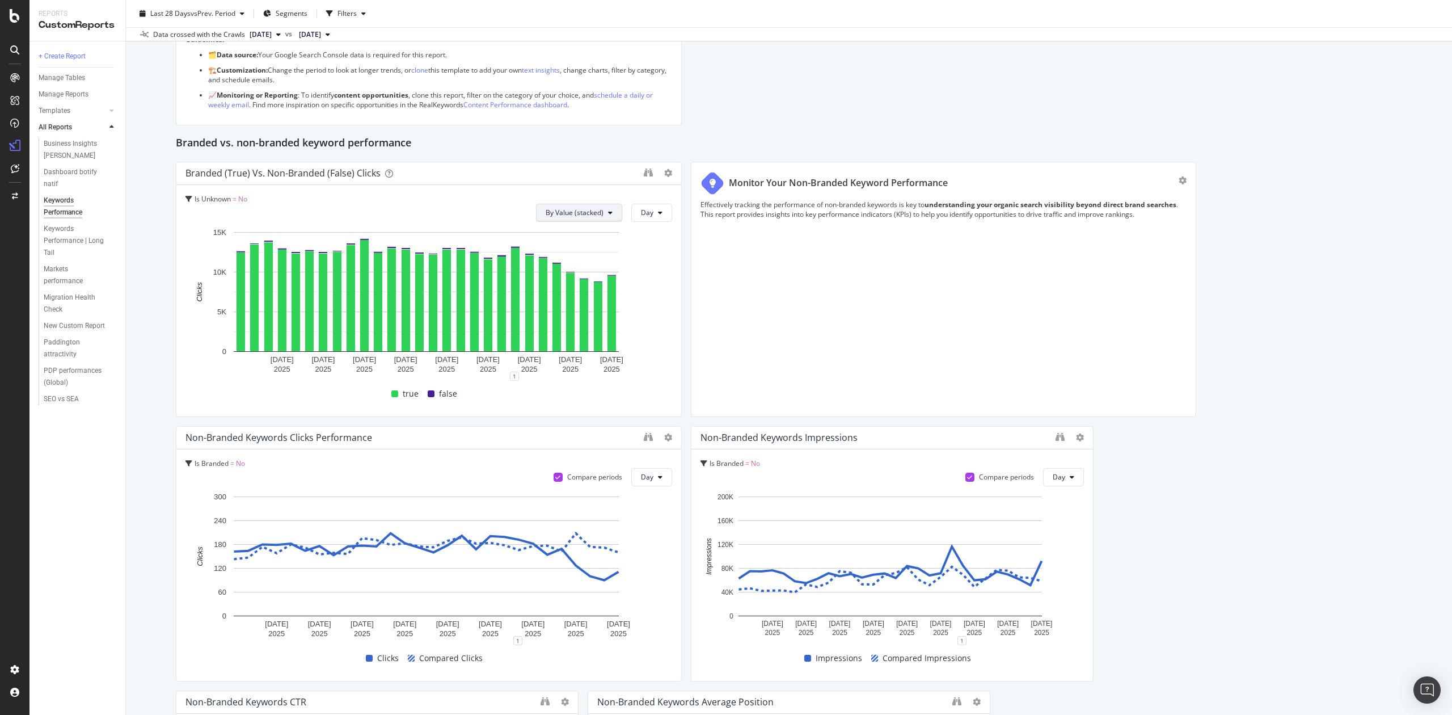
click at [591, 217] on span "By Value (stacked)" at bounding box center [575, 213] width 58 height 10
click at [592, 217] on span "By Value (stacked)" at bounding box center [575, 213] width 58 height 10
click at [631, 214] on button "Day" at bounding box center [651, 213] width 41 height 18
click at [647, 214] on span "Day" at bounding box center [647, 213] width 12 height 10
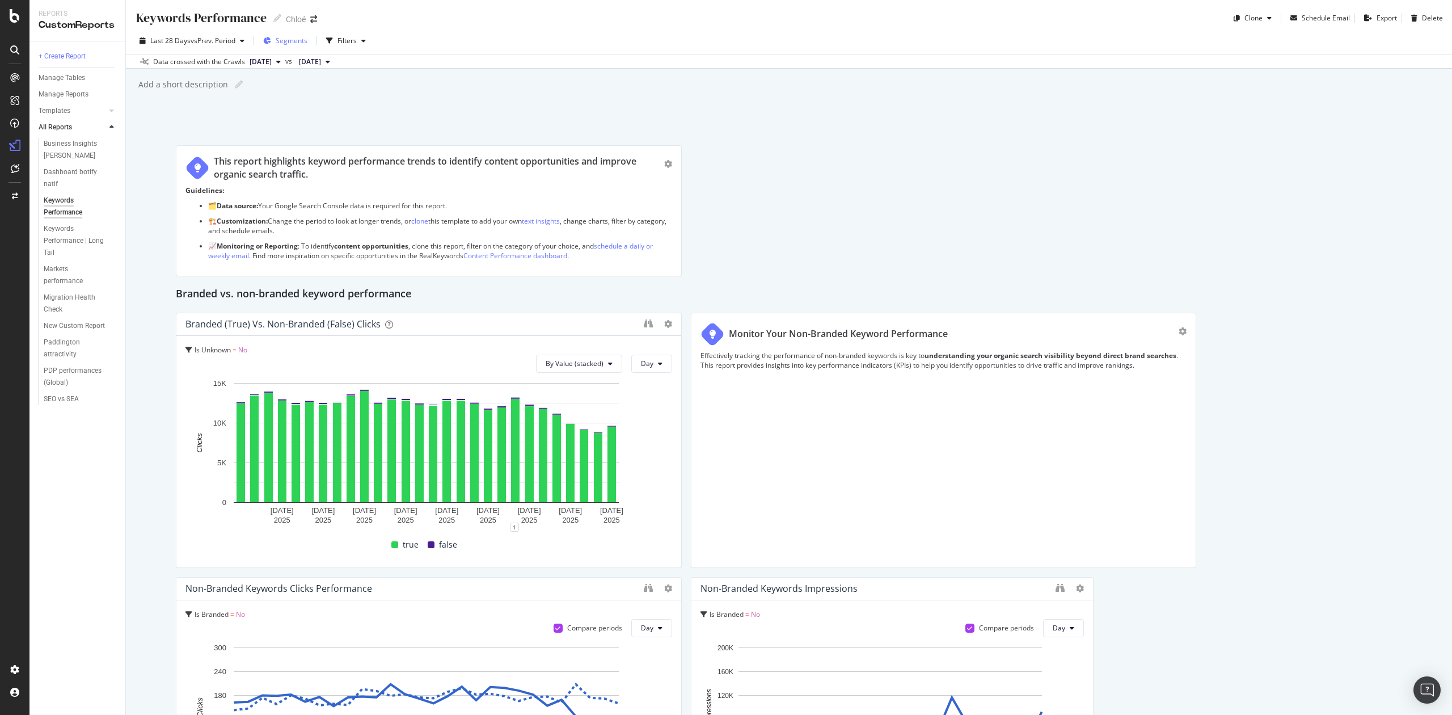
click at [298, 36] on span "Segments" at bounding box center [292, 41] width 32 height 10
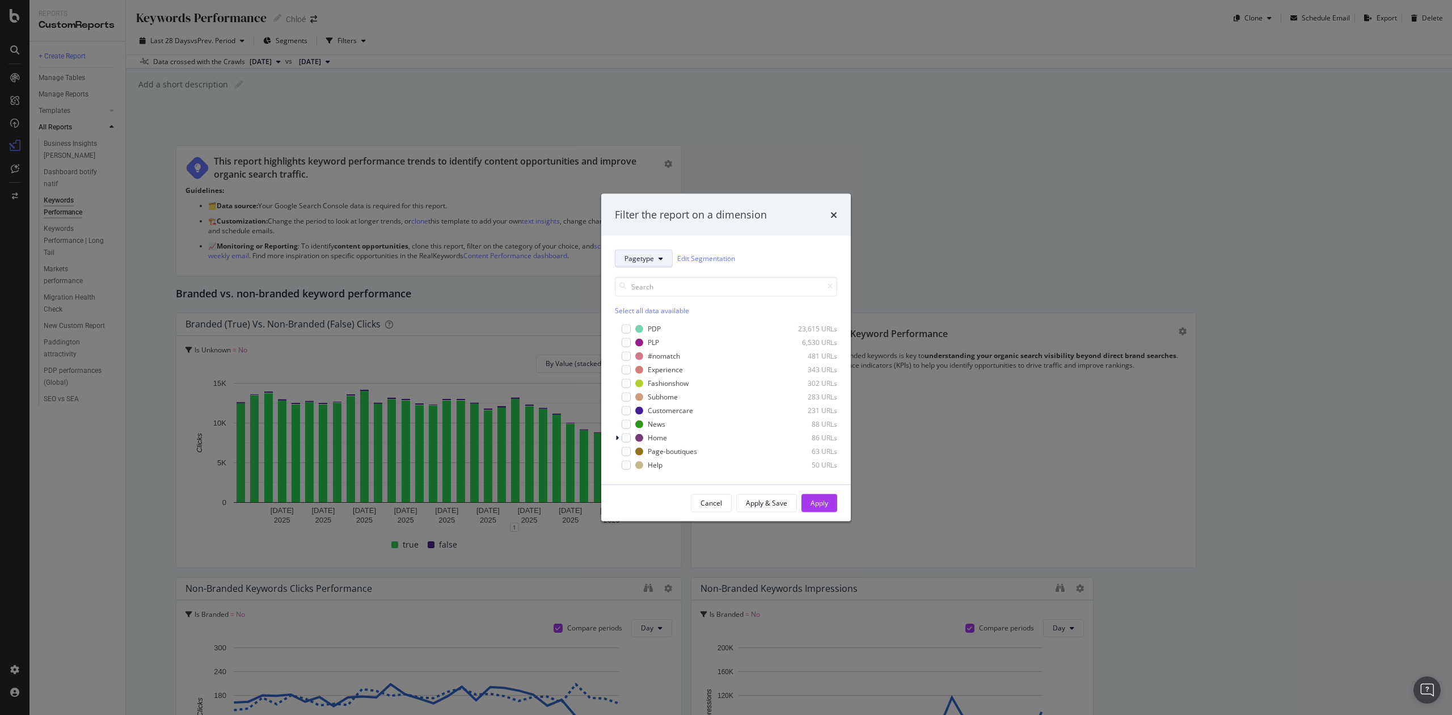
click at [638, 254] on span "Pagetype" at bounding box center [639, 259] width 29 height 10
click at [658, 357] on span "sl_level1_folders" at bounding box center [662, 361] width 74 height 10
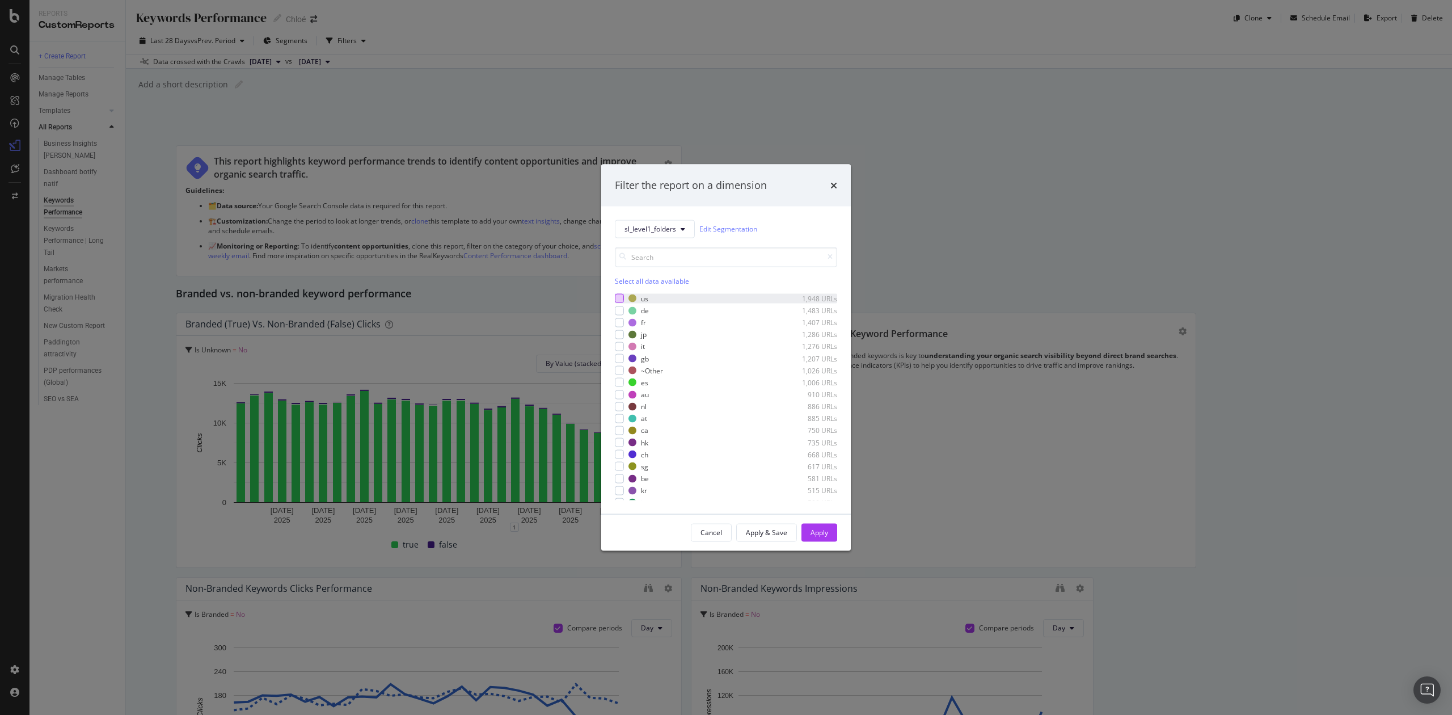
click at [618, 300] on div "modal" at bounding box center [619, 298] width 9 height 9
click at [820, 503] on div "Apply" at bounding box center [820, 533] width 18 height 10
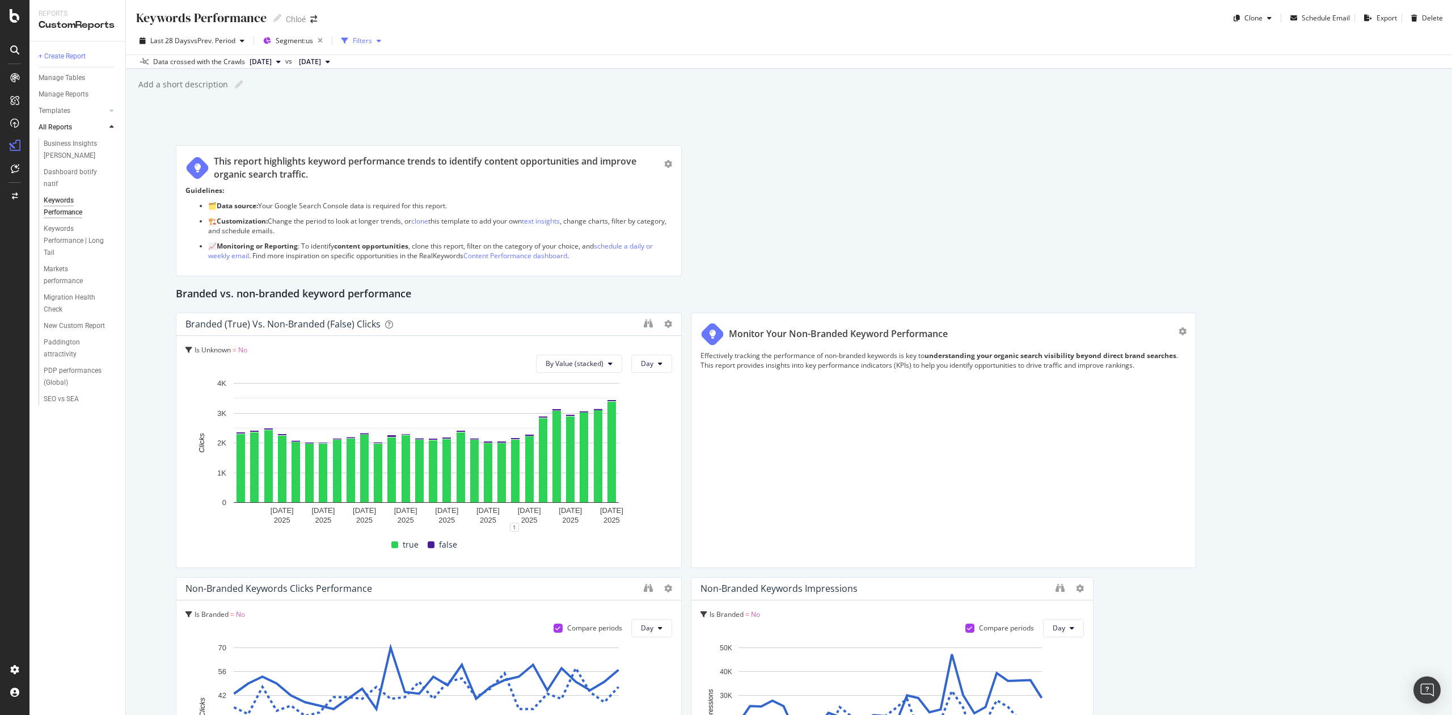
click at [359, 44] on div "Filters" at bounding box center [362, 41] width 19 height 10
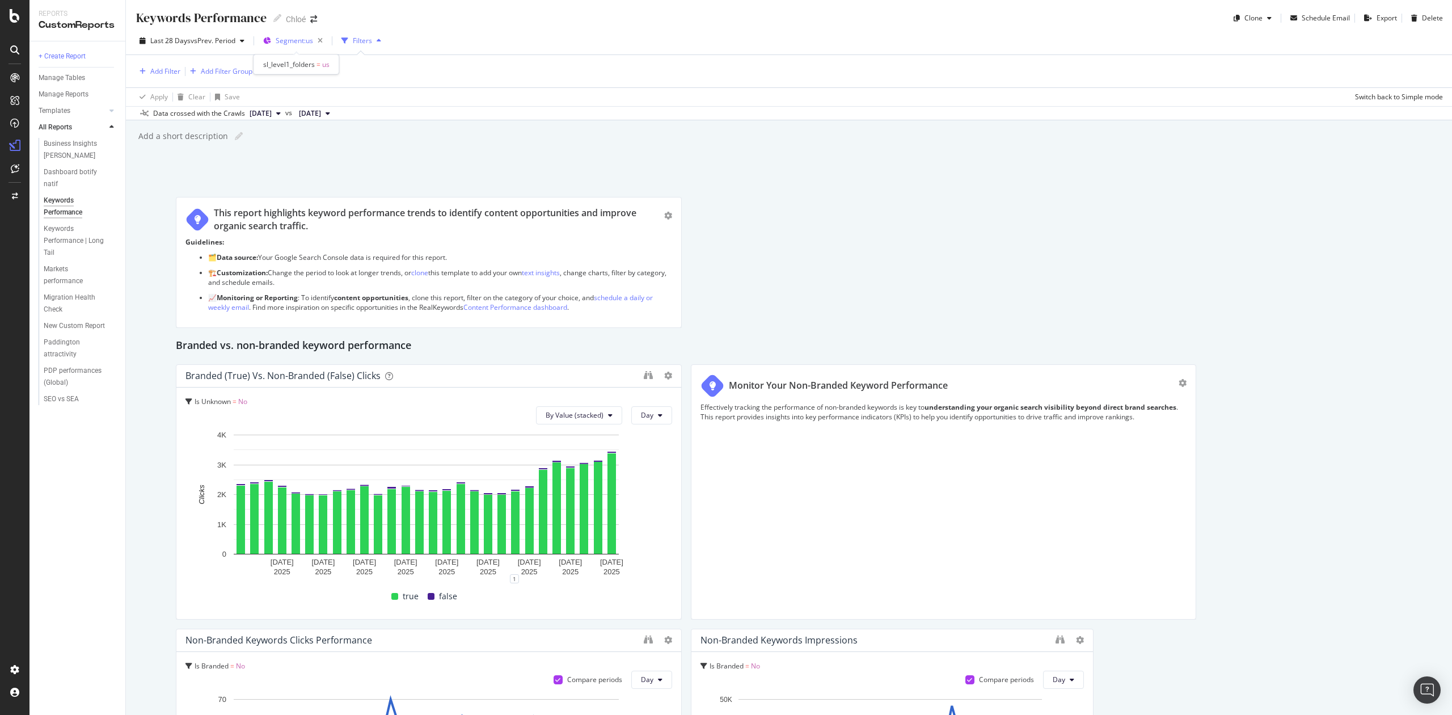
click at [307, 41] on span "Segment: us" at bounding box center [294, 41] width 37 height 10
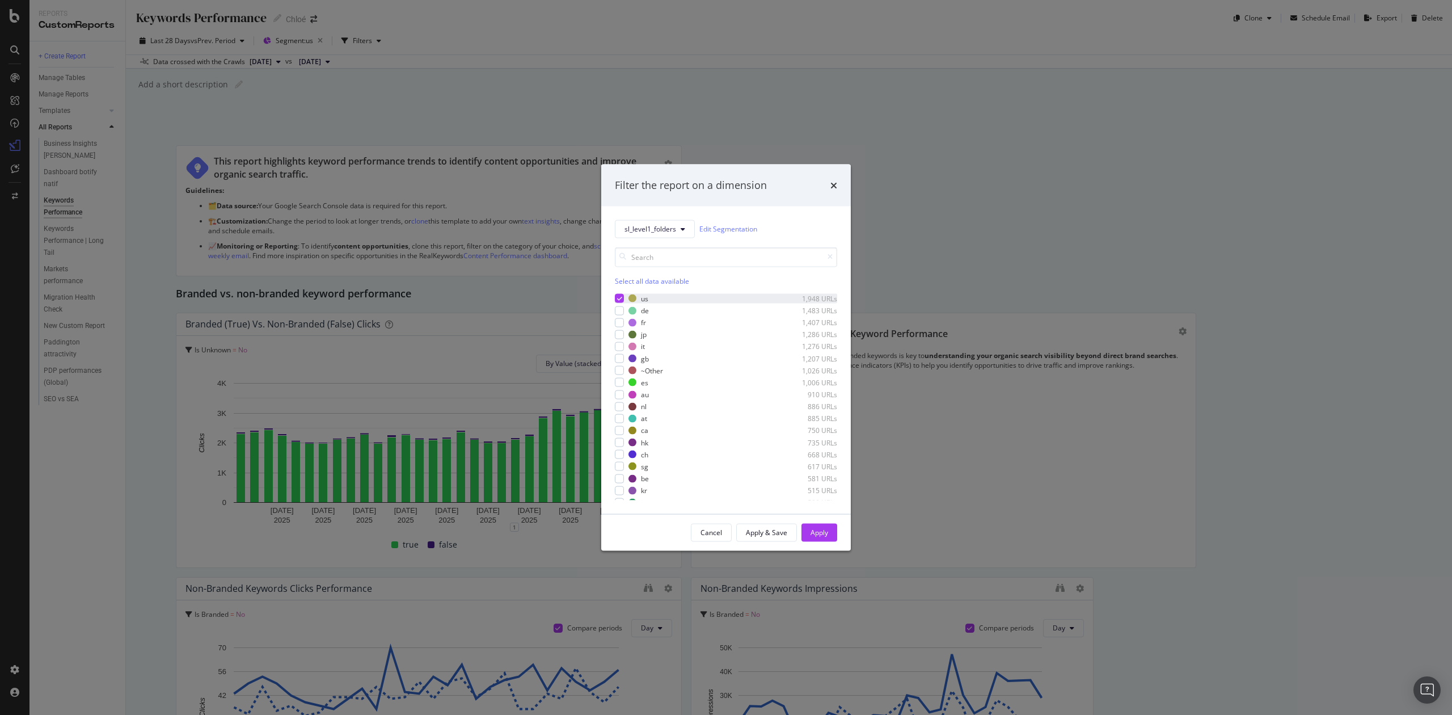
click at [619, 300] on icon "modal" at bounding box center [619, 299] width 5 height 6
click at [617, 319] on div "modal" at bounding box center [619, 322] width 9 height 9
click at [815, 503] on div "Apply" at bounding box center [820, 533] width 18 height 10
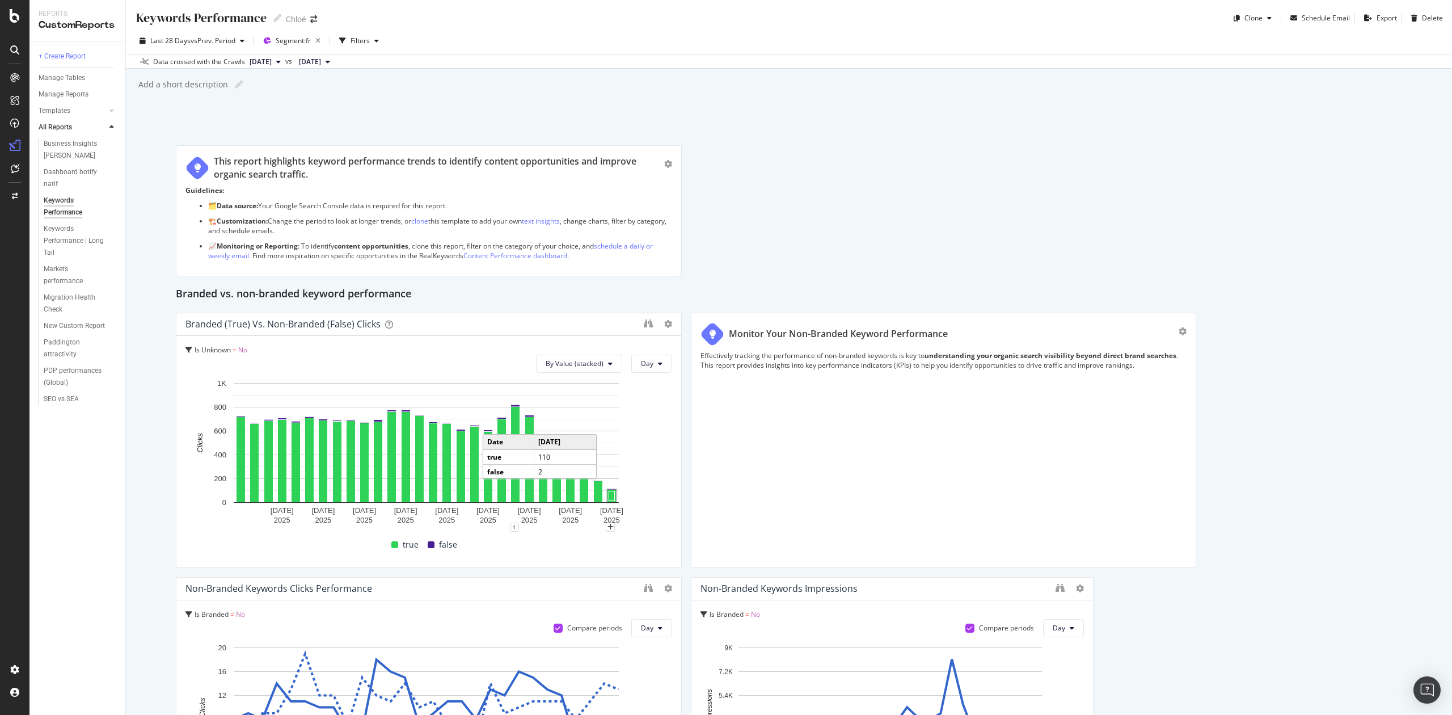
click at [610, 496] on rect "A chart." at bounding box center [612, 496] width 6 height 10
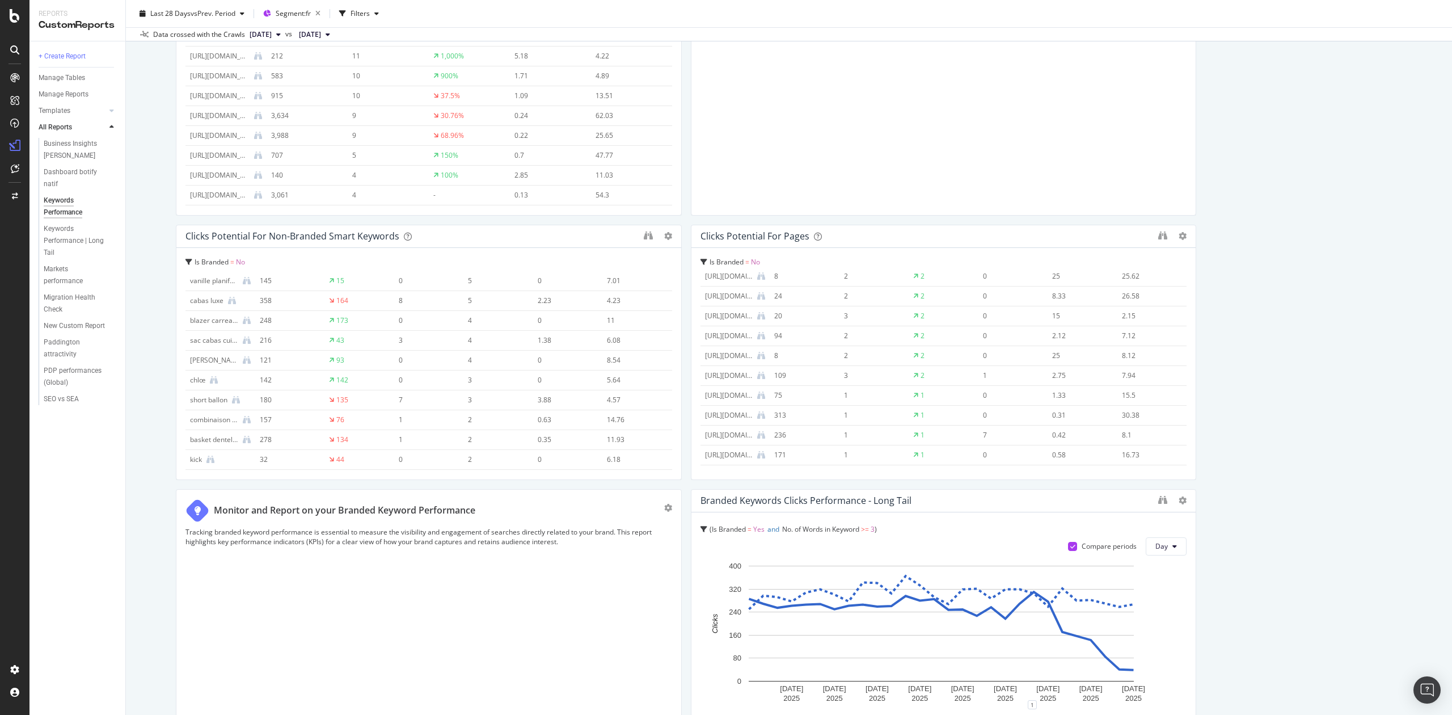
scroll to position [983, 0]
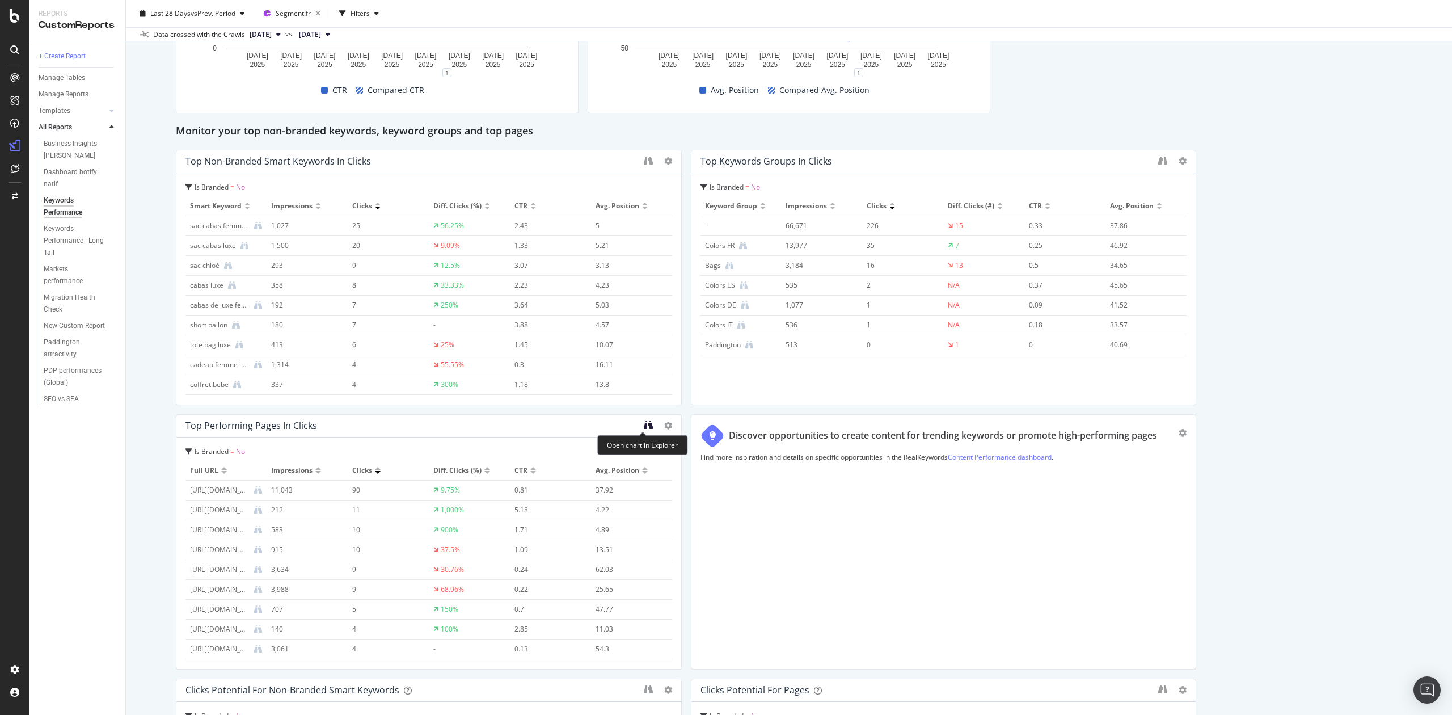
click at [644, 427] on icon "binoculars" at bounding box center [648, 424] width 9 height 9
click at [644, 422] on icon "binoculars" at bounding box center [648, 424] width 9 height 9
click at [644, 424] on icon "binoculars" at bounding box center [648, 424] width 9 height 9
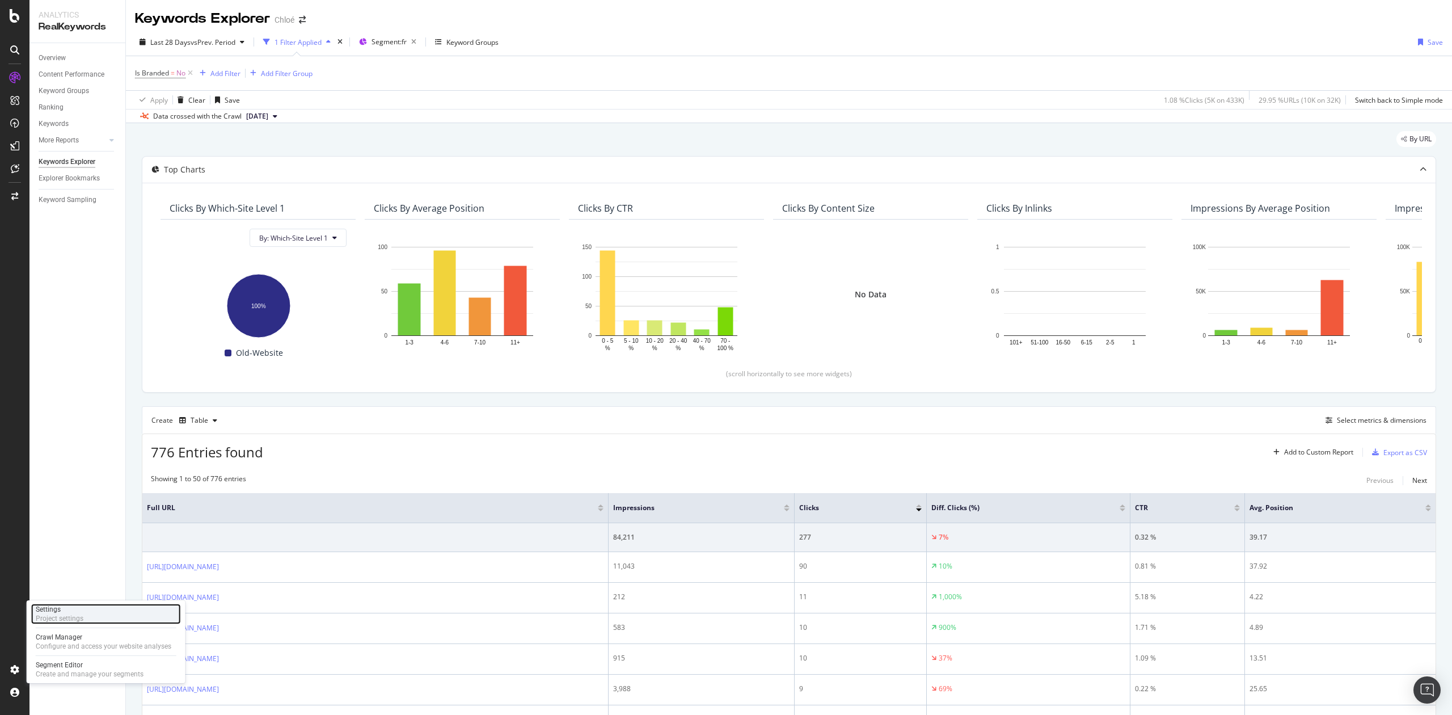
click at [66, 614] on div "Project settings" at bounding box center [60, 618] width 48 height 9
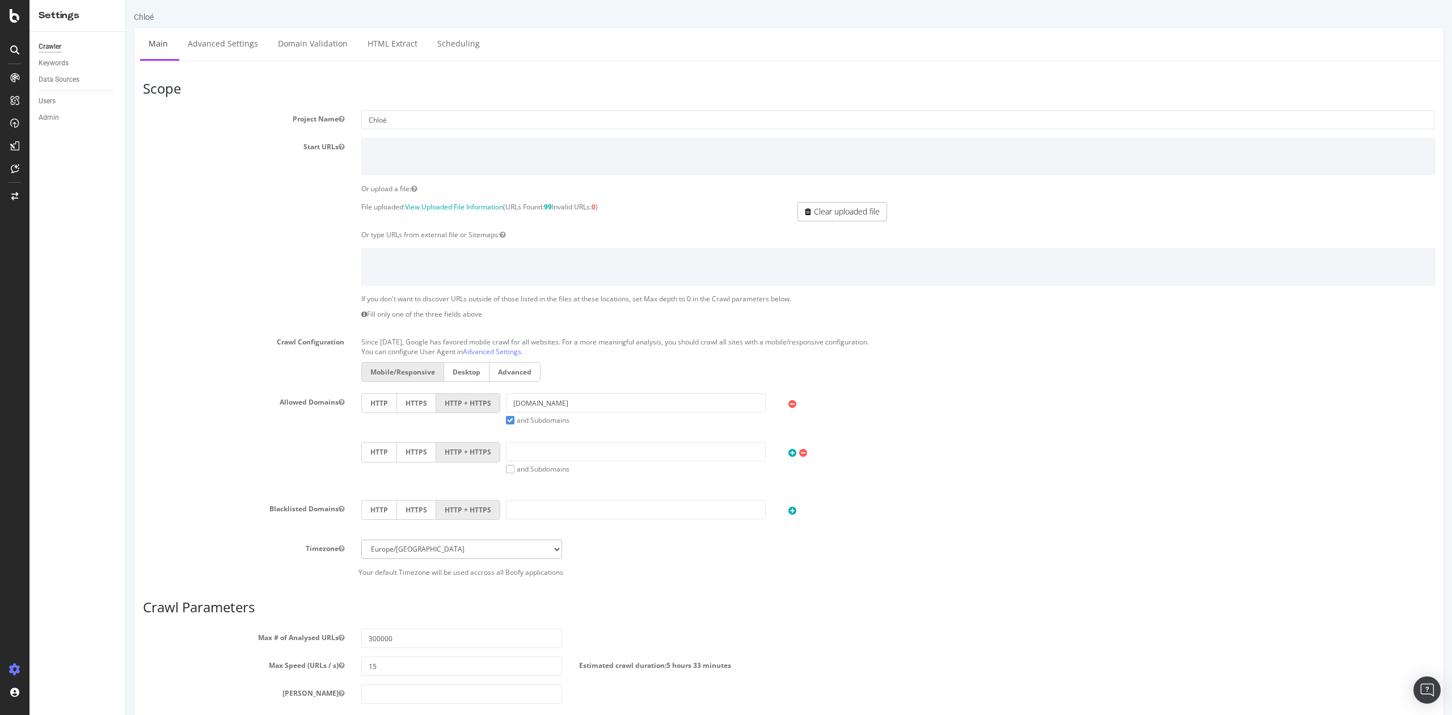
scroll to position [194, 0]
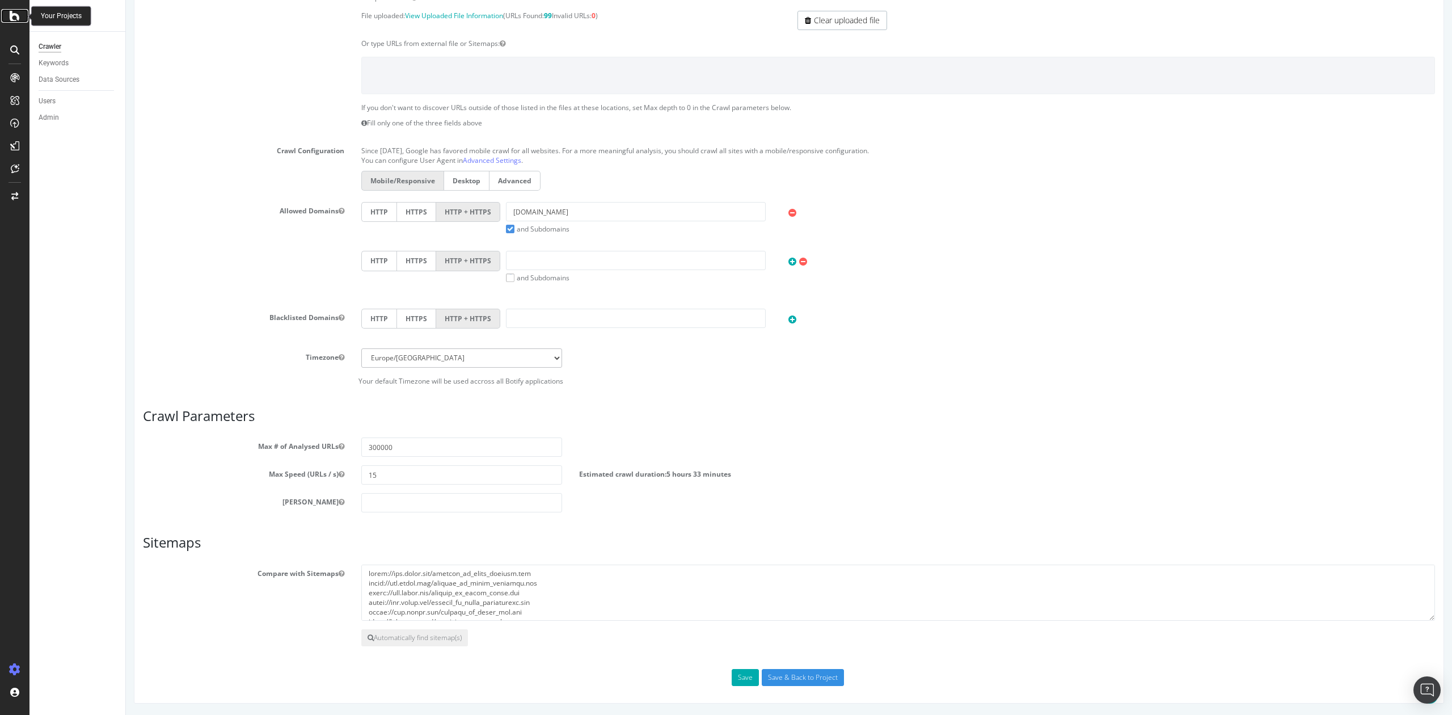
click at [11, 20] on icon at bounding box center [15, 16] width 10 height 14
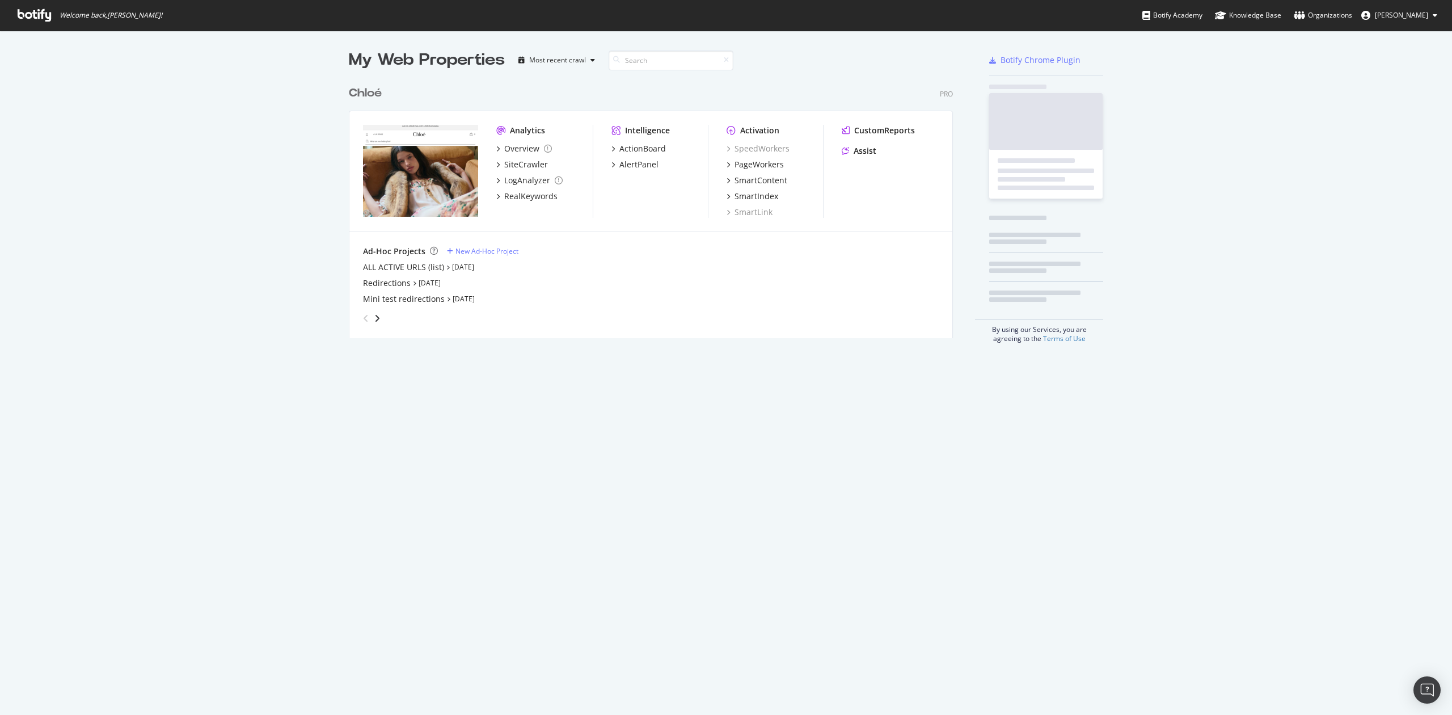
scroll to position [703, 1429]
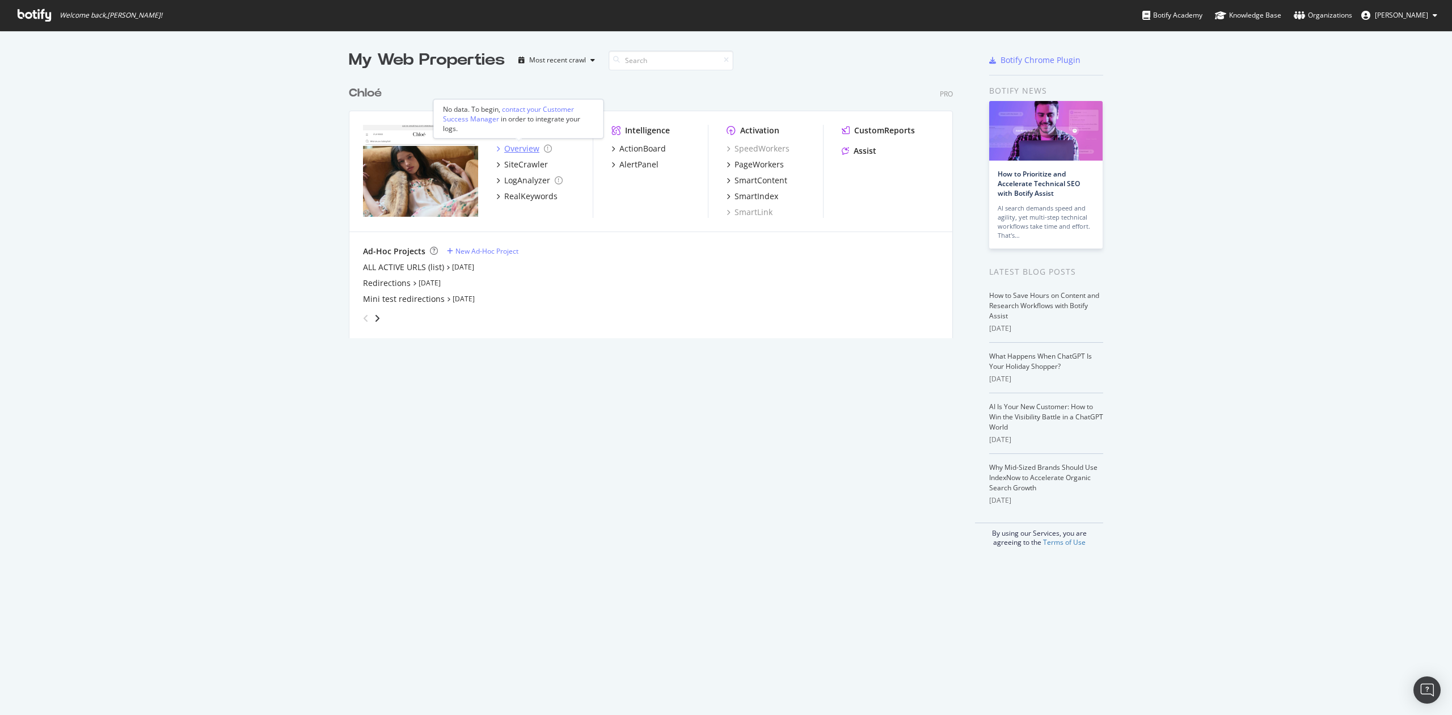
click at [507, 150] on div "Overview" at bounding box center [521, 148] width 35 height 11
